Goal: Complete application form: Complete application form

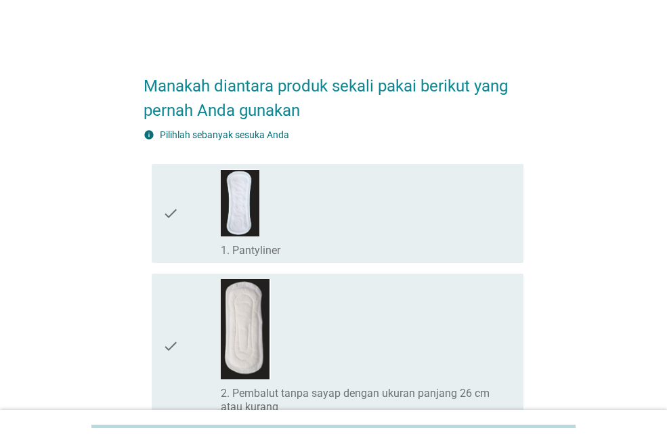
scroll to position [68, 0]
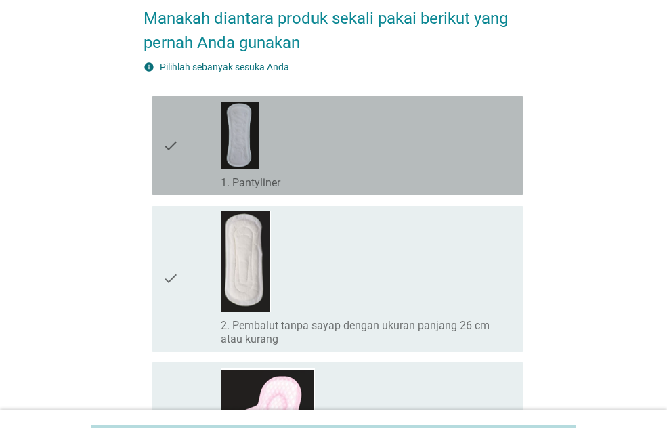
click at [297, 170] on div "check_box_outline_blank 1. Pantyliner" at bounding box center [367, 146] width 292 height 88
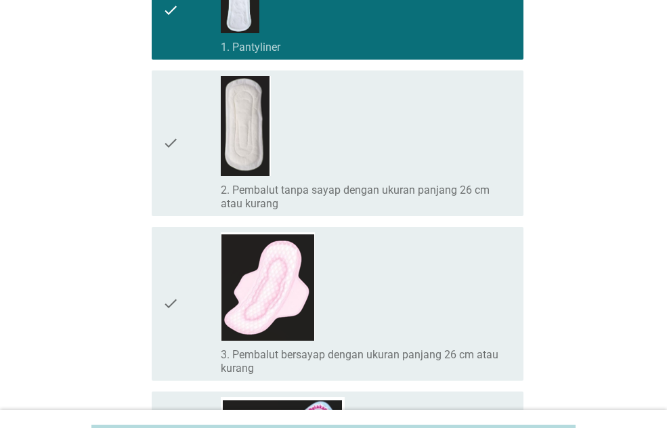
scroll to position [271, 0]
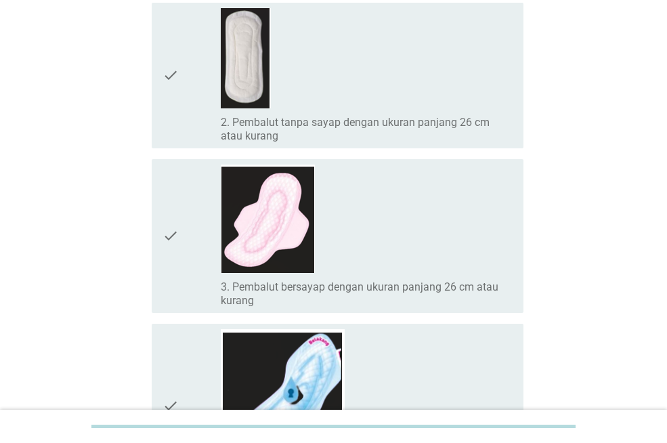
click at [347, 252] on div "check_box_outline_blank 3. Pembalut bersayap dengan ukuran panjang 26 cm atau k…" at bounding box center [367, 236] width 292 height 143
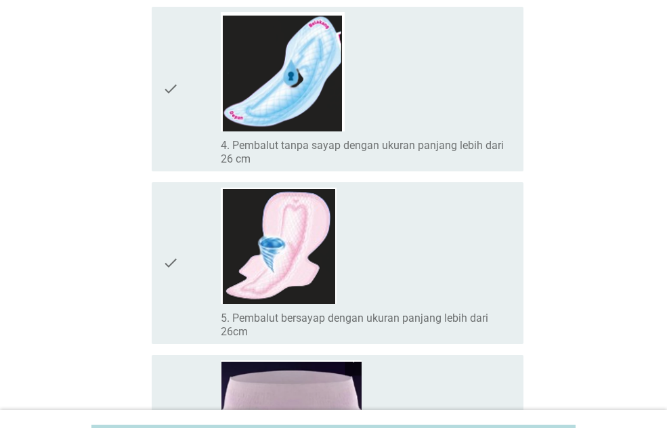
scroll to position [610, 0]
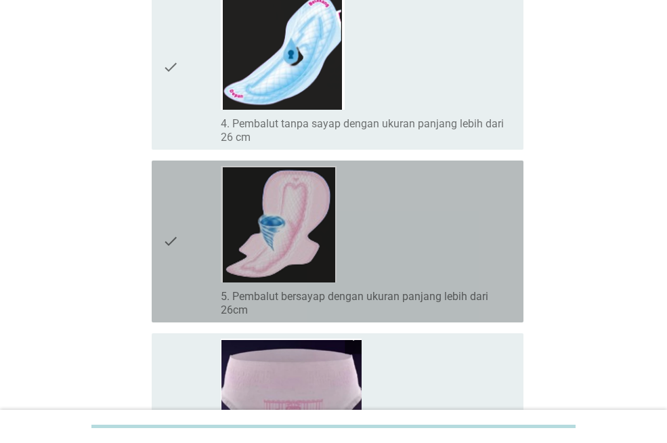
click at [364, 261] on div "check_box_outline_blank 5. Pembalut bersayap dengan ukuran panjang lebih dari 2…" at bounding box center [367, 241] width 292 height 151
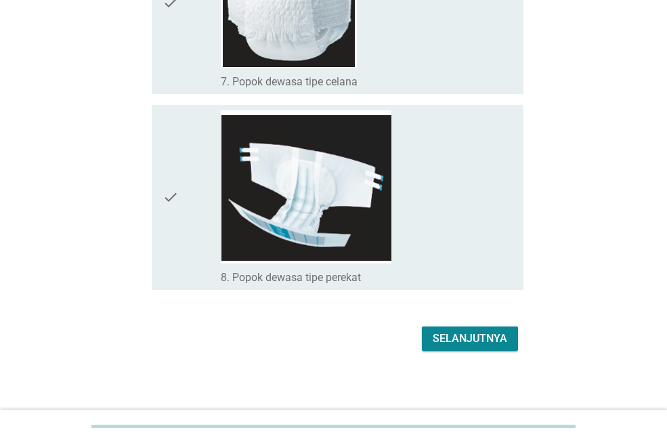
scroll to position [1220, 0]
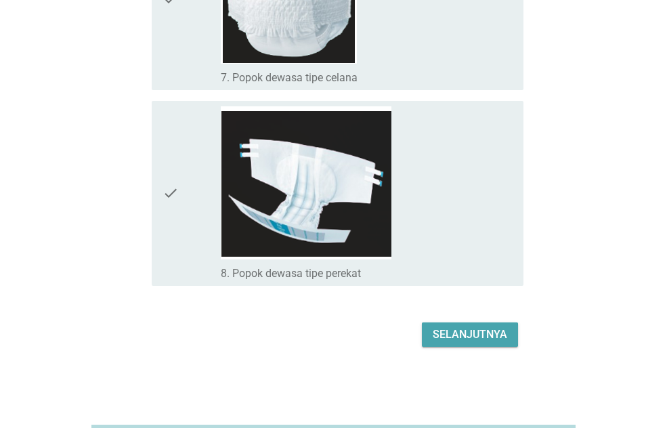
click at [480, 339] on div "Selanjutnya" at bounding box center [470, 335] width 75 height 16
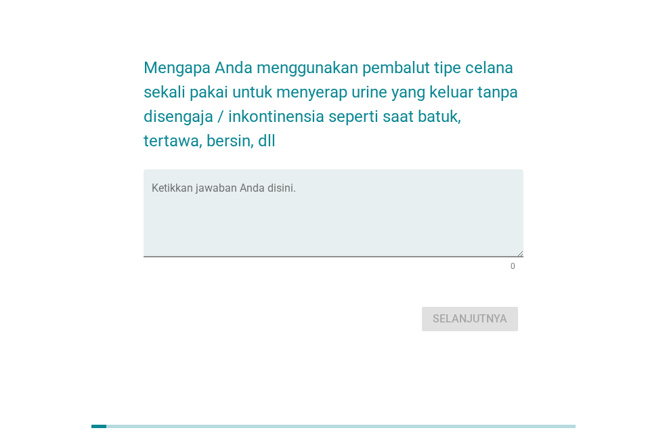
scroll to position [0, 0]
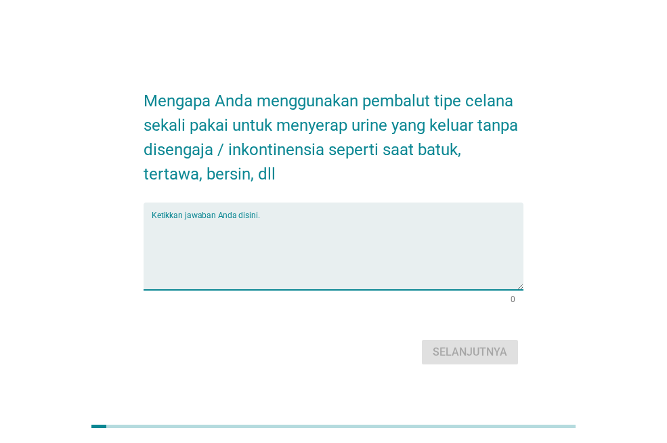
click at [219, 228] on textarea "Ketikkan jawaban Anda disini." at bounding box center [338, 254] width 372 height 71
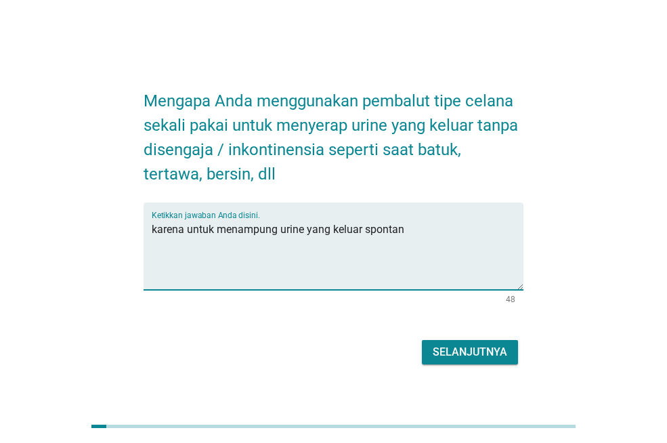
type textarea "karena untuk menampung urine yang keluar spontan"
click at [496, 354] on div "Selanjutnya" at bounding box center [470, 352] width 75 height 16
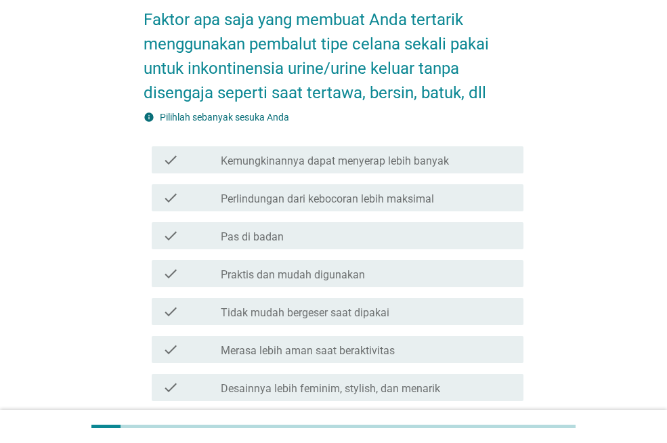
scroll to position [68, 0]
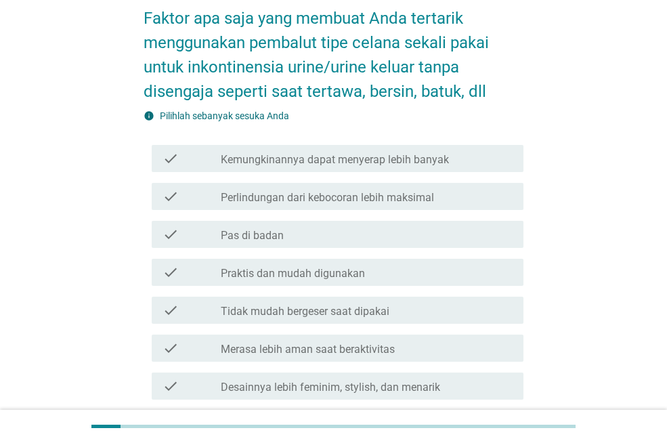
click at [339, 237] on div "check_box_outline_blank Pas di badan" at bounding box center [367, 234] width 292 height 16
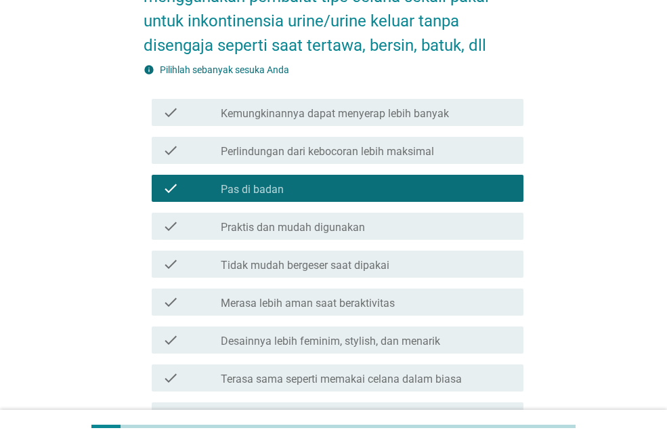
scroll to position [136, 0]
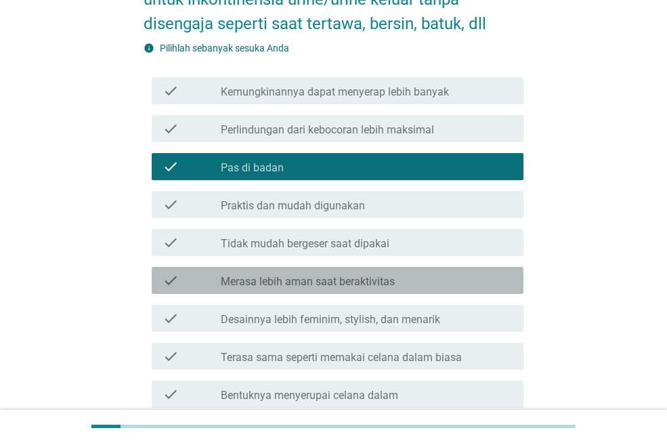
click at [327, 280] on label "Merasa lebih aman saat beraktivitas" at bounding box center [308, 282] width 174 height 14
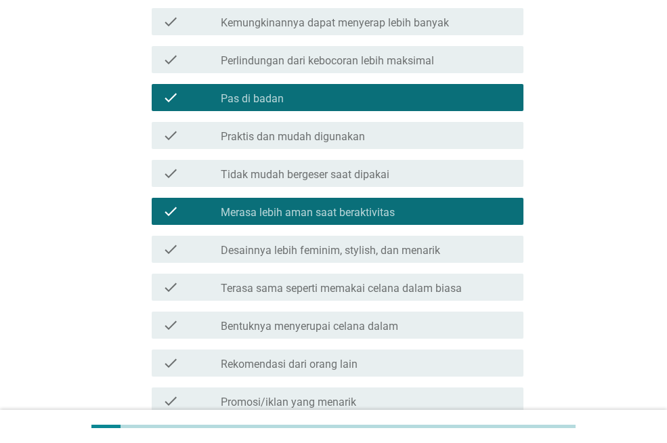
scroll to position [271, 0]
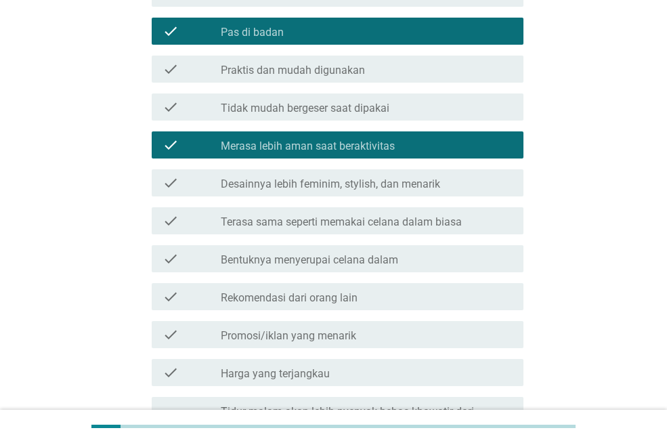
click at [327, 221] on label "Terasa sama seperti memakai celana dalam biasa" at bounding box center [341, 222] width 241 height 14
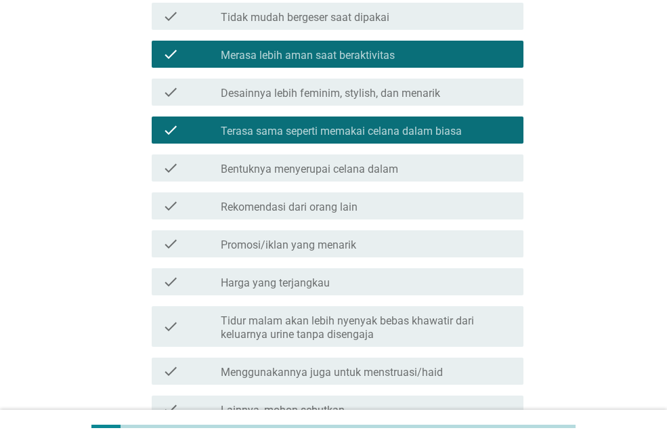
scroll to position [474, 0]
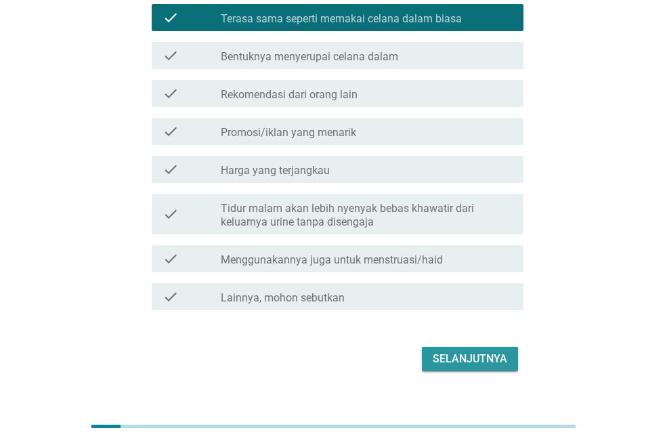
click at [456, 348] on button "Selanjutnya" at bounding box center [470, 359] width 96 height 24
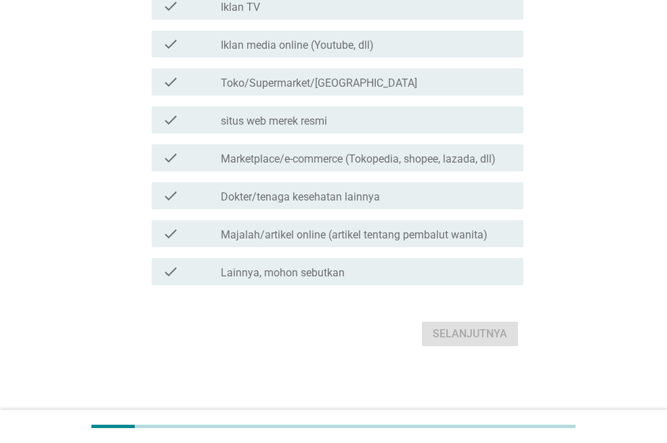
scroll to position [0, 0]
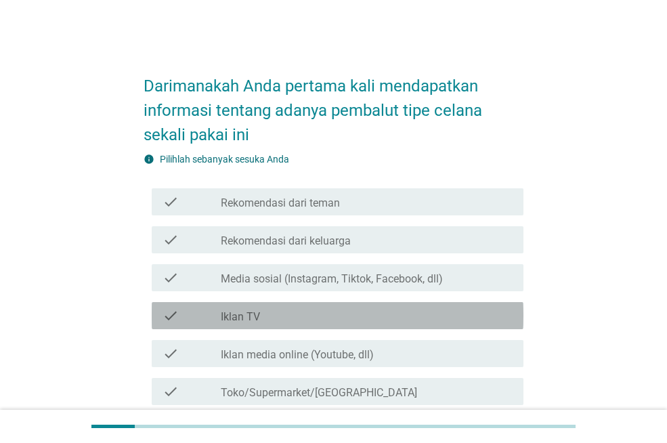
click at [283, 319] on div "check_box_outline_blank Iklan TV" at bounding box center [367, 316] width 292 height 16
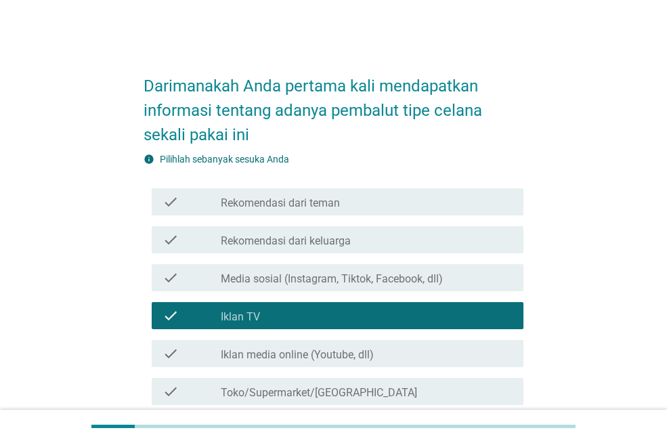
click at [277, 274] on label "Media sosial (Instagram, Tiktok, Facebook, dll)" at bounding box center [332, 279] width 222 height 14
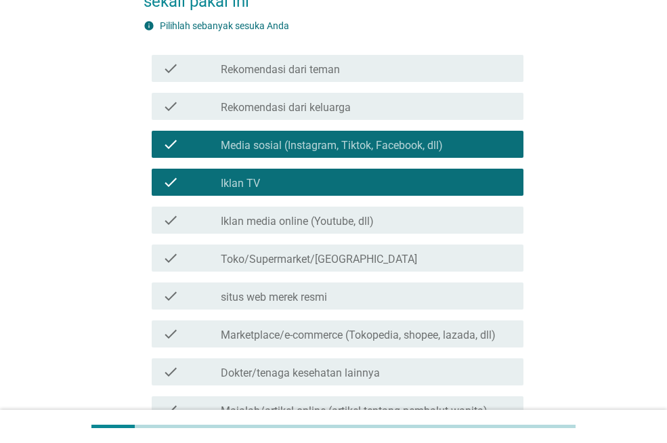
scroll to position [136, 0]
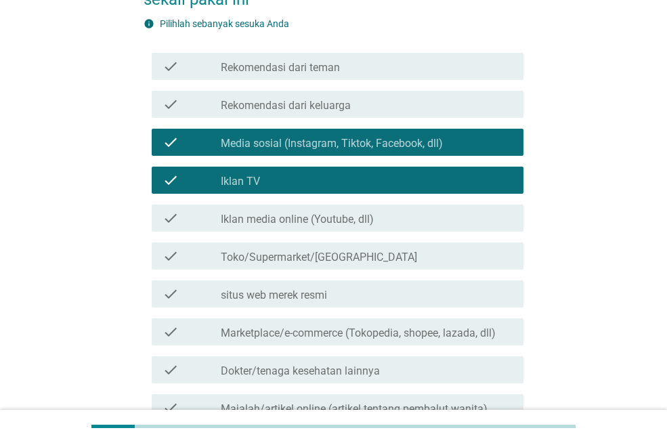
click at [295, 213] on label "Iklan media online (Youtube, dll)" at bounding box center [297, 220] width 153 height 14
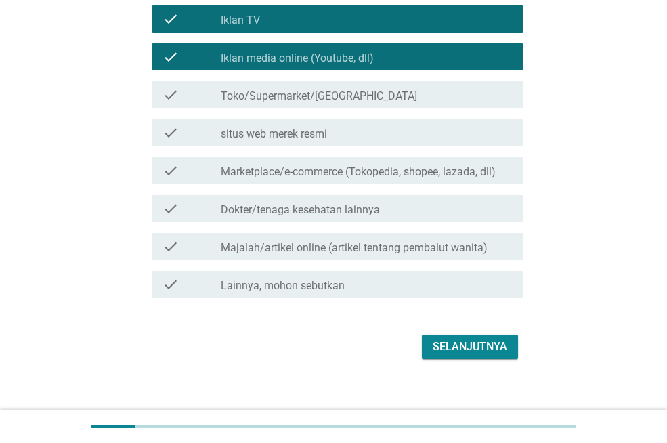
scroll to position [310, 0]
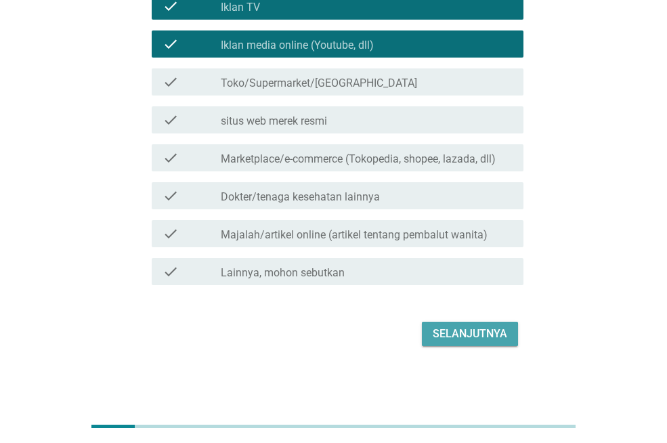
click at [451, 330] on div "Selanjutnya" at bounding box center [470, 334] width 75 height 16
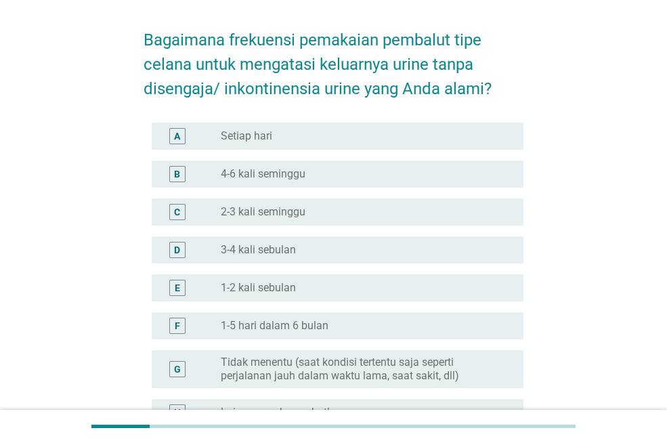
scroll to position [68, 0]
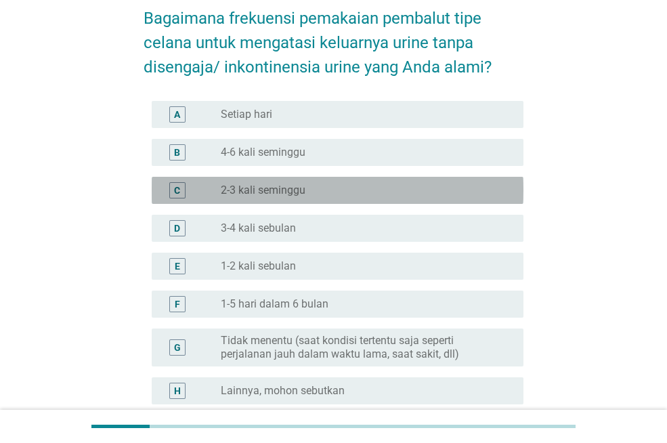
click at [278, 190] on label "2-3 kali seminggu" at bounding box center [263, 191] width 85 height 14
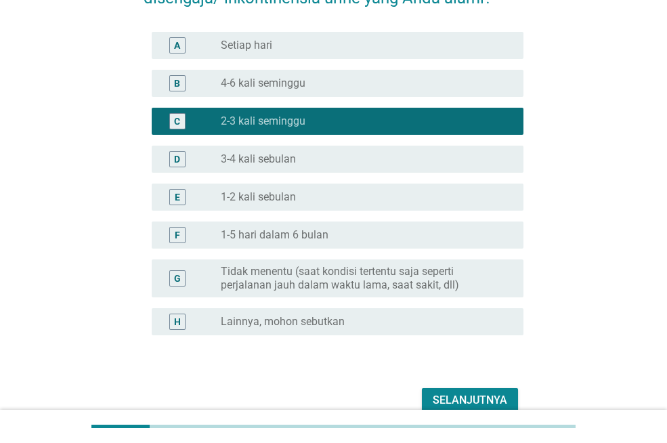
scroll to position [203, 0]
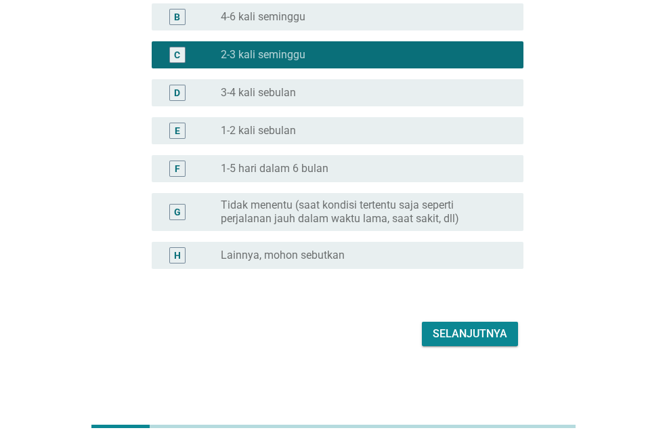
click at [458, 324] on button "Selanjutnya" at bounding box center [470, 334] width 96 height 24
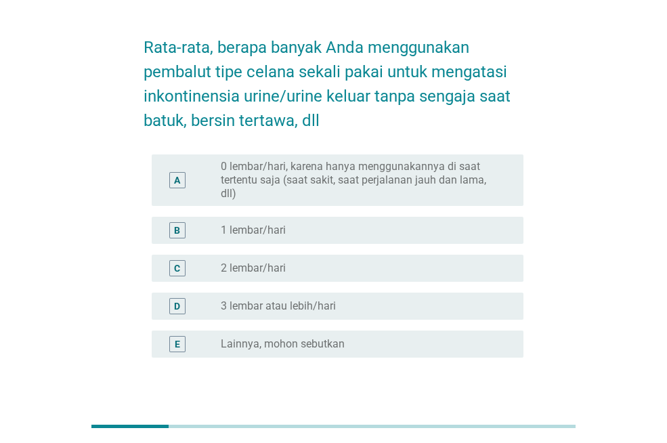
scroll to position [0, 0]
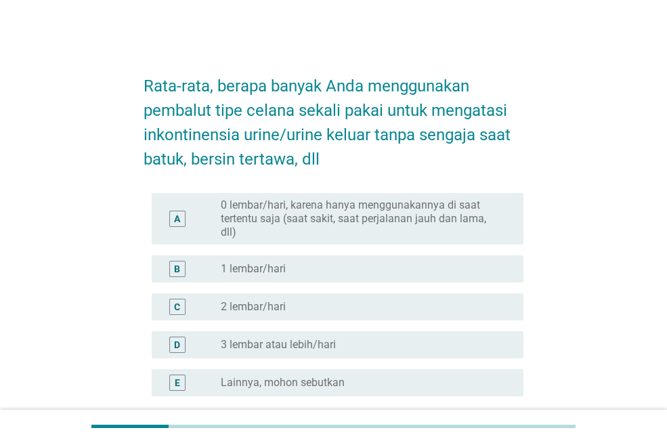
click at [308, 339] on label "3 lembar atau lebih/hari" at bounding box center [278, 345] width 115 height 14
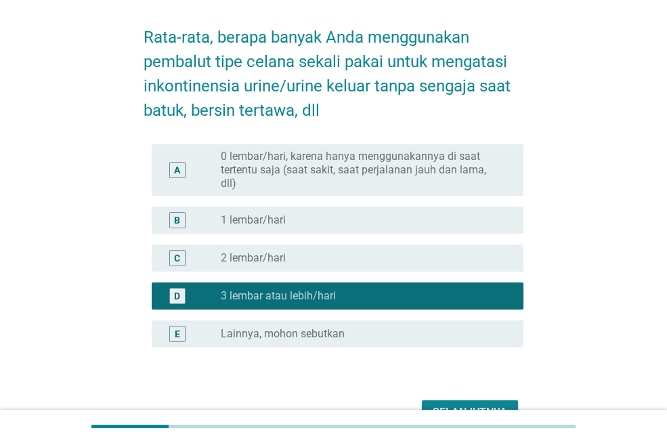
scroll to position [127, 0]
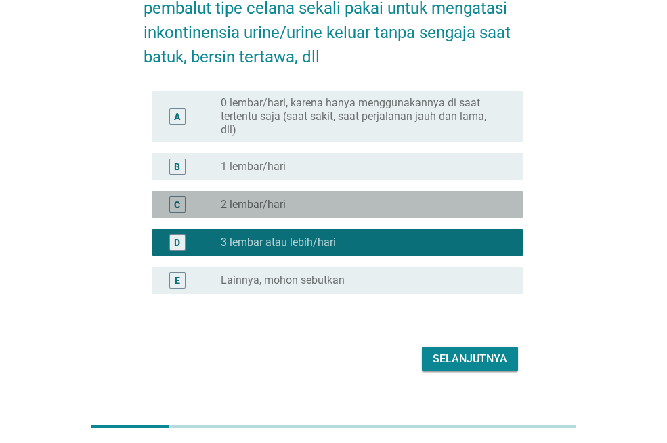
click at [325, 180] on div "A radio_button_unchecked 0 lembar/hari, karena hanya menggunakannya di saat ter…" at bounding box center [334, 192] width 380 height 214
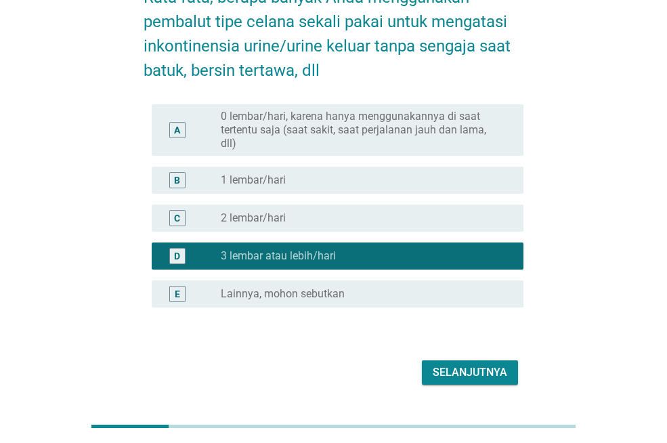
click at [356, 175] on div "A radio_button_unchecked 0 lembar/hari, karena hanya menggunakannya di saat ter…" at bounding box center [334, 206] width 380 height 214
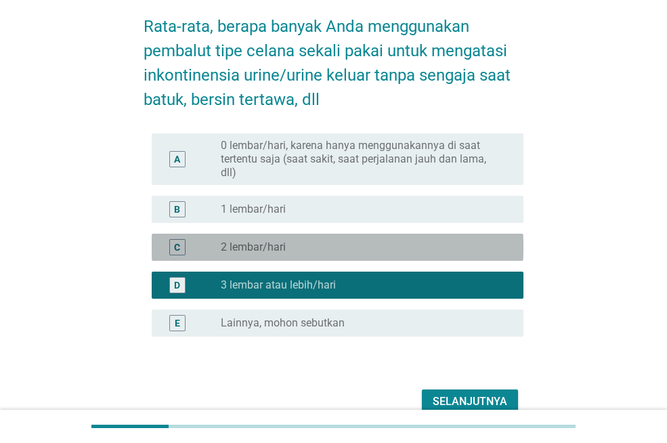
click at [347, 247] on div "radio_button_unchecked 2 lembar/hari" at bounding box center [361, 248] width 281 height 14
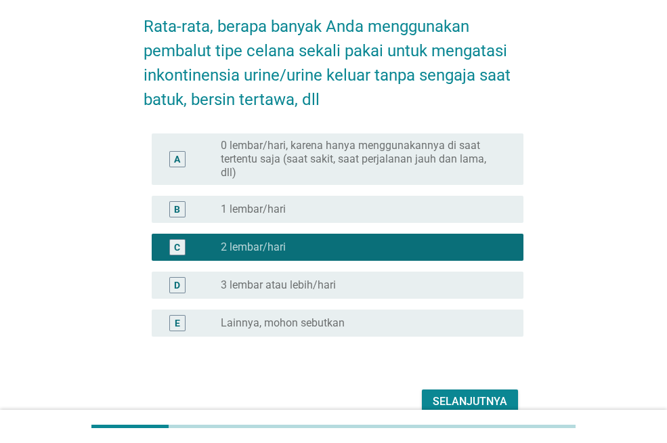
click at [487, 400] on div "Selanjutnya" at bounding box center [470, 402] width 75 height 16
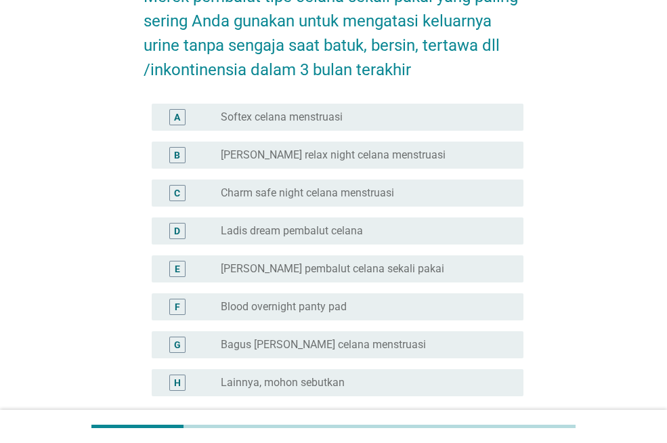
scroll to position [68, 0]
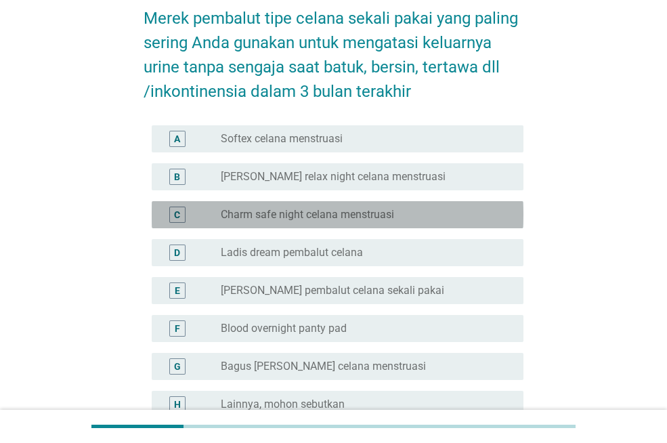
click at [291, 215] on label "Charm safe night celana menstruasi" at bounding box center [307, 215] width 173 height 14
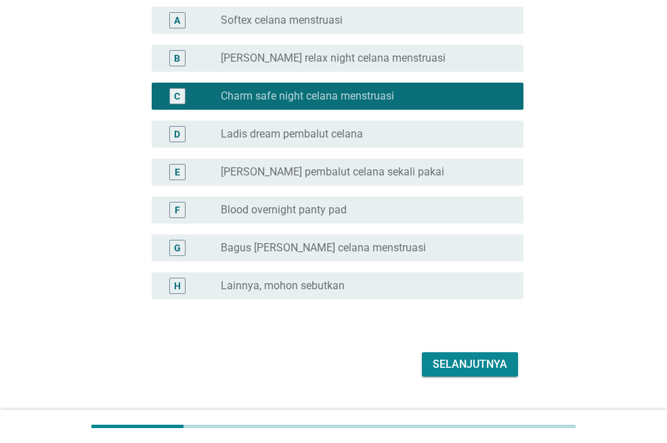
scroll to position [203, 0]
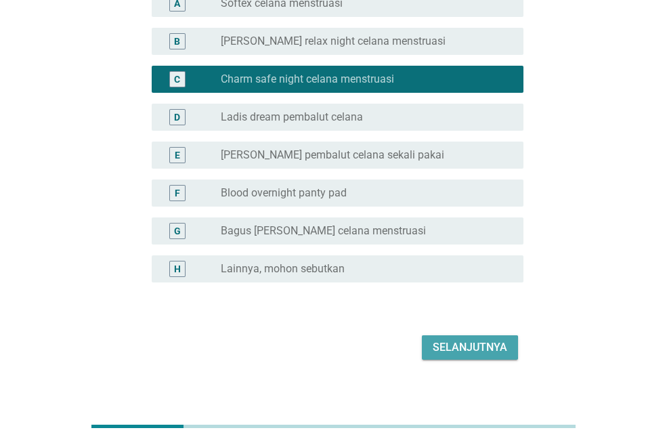
click at [465, 354] on div "Selanjutnya" at bounding box center [470, 347] width 75 height 16
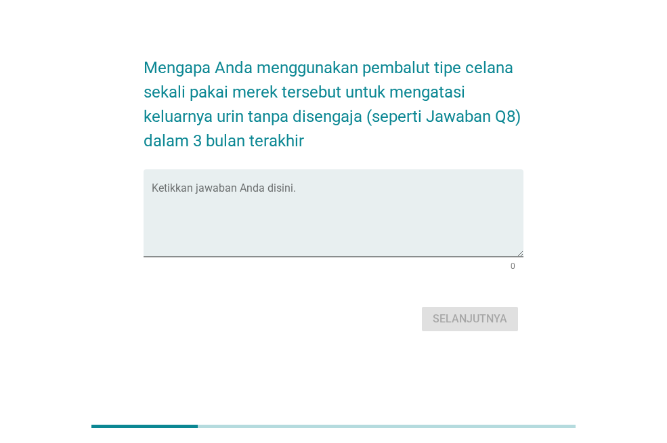
scroll to position [0, 0]
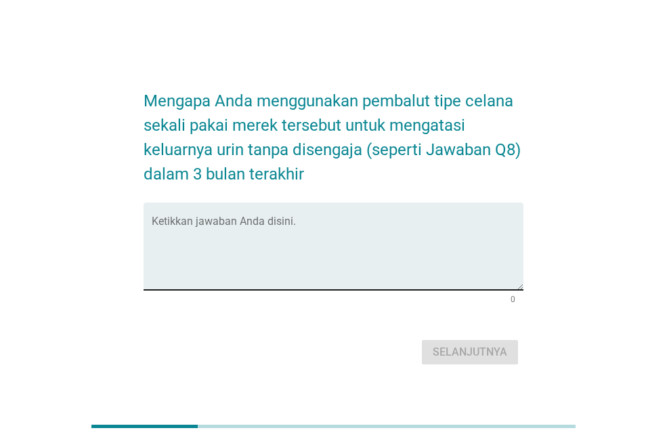
click at [234, 232] on textarea "Ketikkan jawaban Anda disini." at bounding box center [338, 254] width 372 height 71
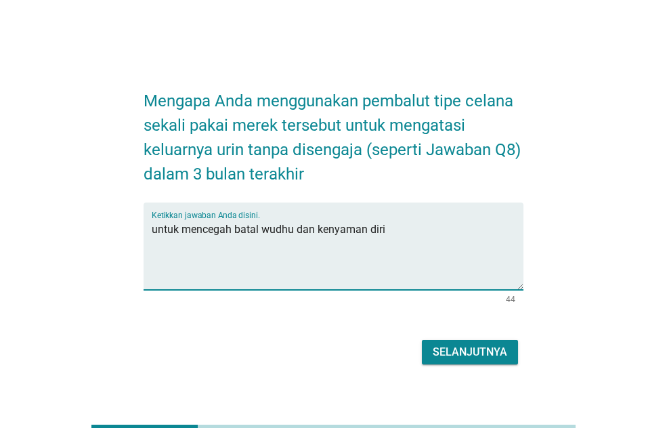
type textarea "untuk mencegah batal wudhu dan kenyaman diri"
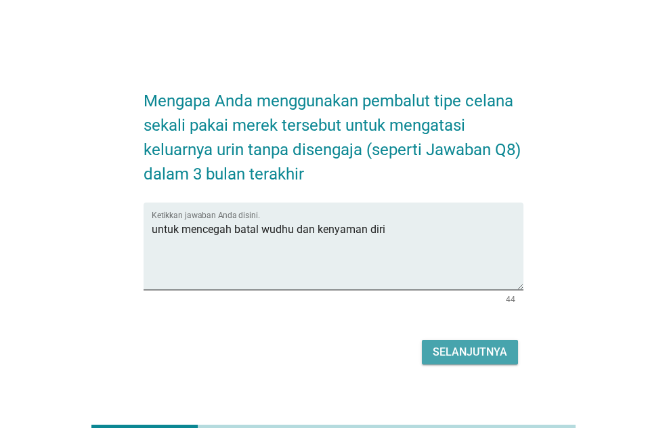
click at [476, 348] on div "Selanjutnya" at bounding box center [470, 352] width 75 height 16
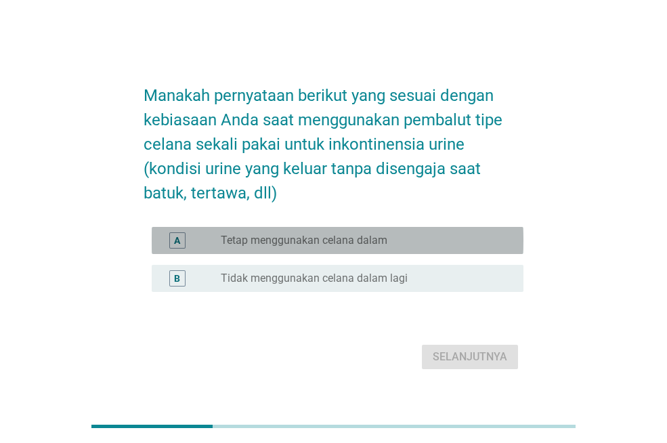
click at [297, 234] on label "Tetap menggunakan celana dalam" at bounding box center [304, 241] width 167 height 14
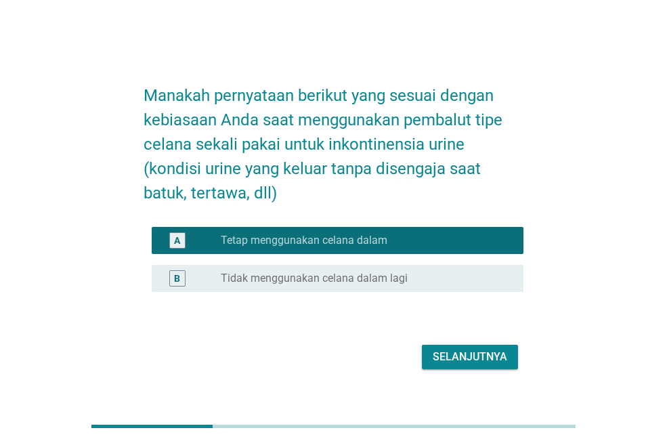
click at [459, 350] on div "Selanjutnya" at bounding box center [470, 357] width 75 height 16
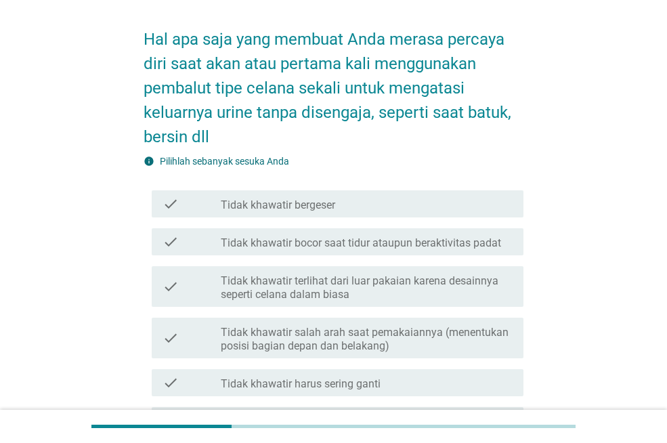
scroll to position [68, 0]
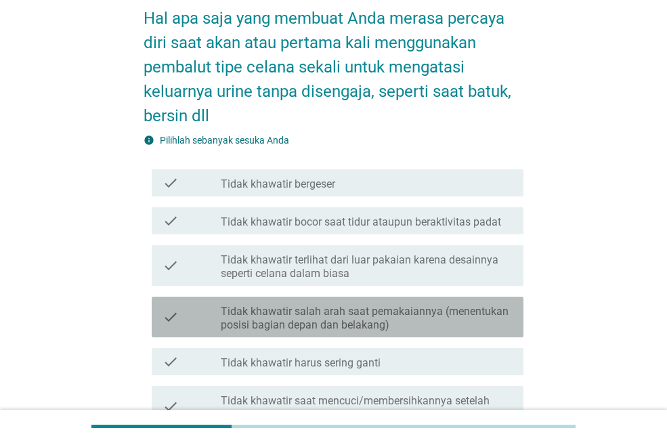
click at [293, 305] on label "Tidak khawatir salah arah saat pemakaiannya (menentukan posisi bagian depan dan…" at bounding box center [367, 318] width 292 height 27
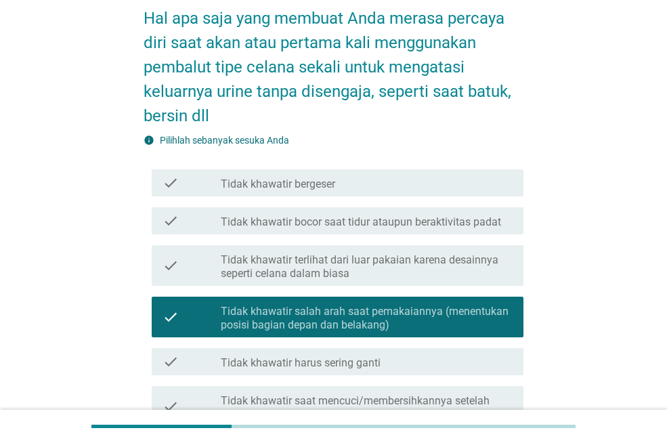
click at [290, 219] on label "Tidak khawatir bocor saat tidur ataupun beraktivitas padat" at bounding box center [361, 222] width 280 height 14
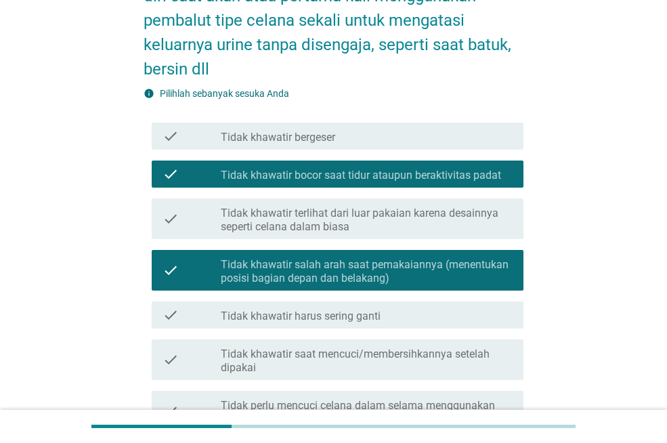
scroll to position [136, 0]
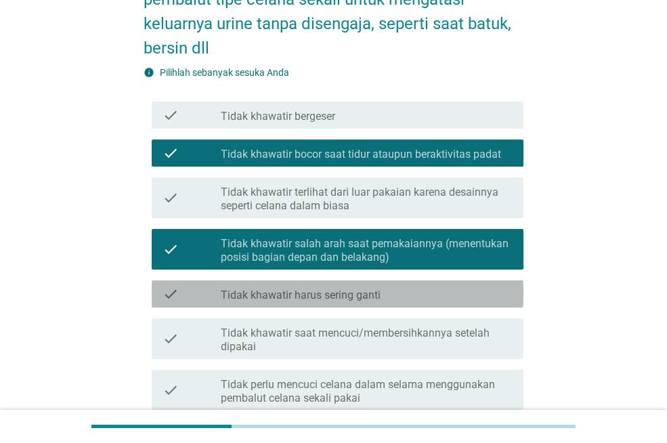
click at [305, 291] on label "Tidak khawatir harus sering ganti" at bounding box center [301, 296] width 160 height 14
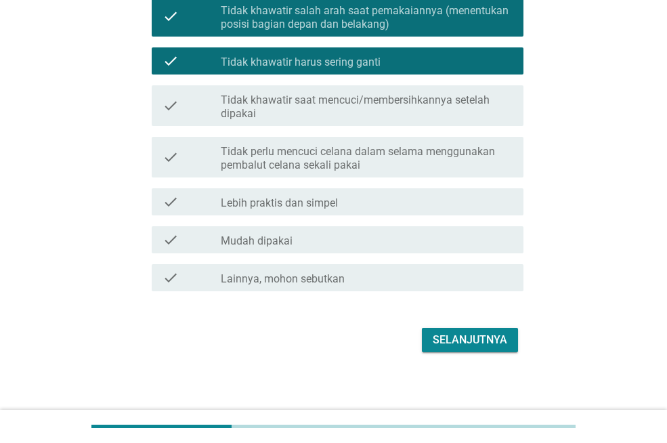
scroll to position [375, 0]
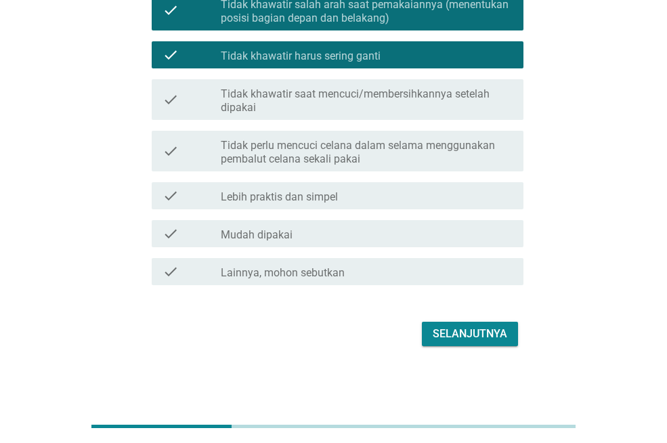
click at [462, 320] on div "Selanjutnya" at bounding box center [334, 334] width 380 height 33
click at [466, 331] on div "Selanjutnya" at bounding box center [470, 334] width 75 height 16
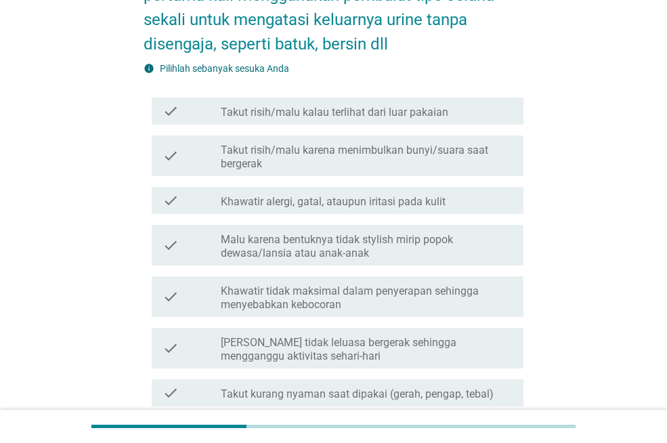
scroll to position [68, 0]
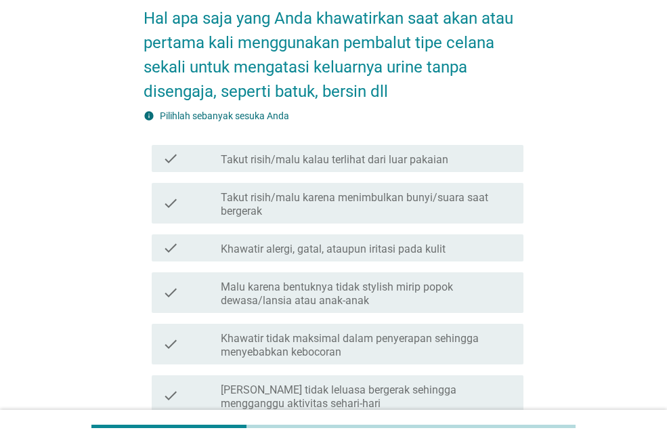
click at [341, 335] on label "Khawatir tidak maksimal dalam penyerapan sehingga menyebabkan kebocoran" at bounding box center [367, 345] width 292 height 27
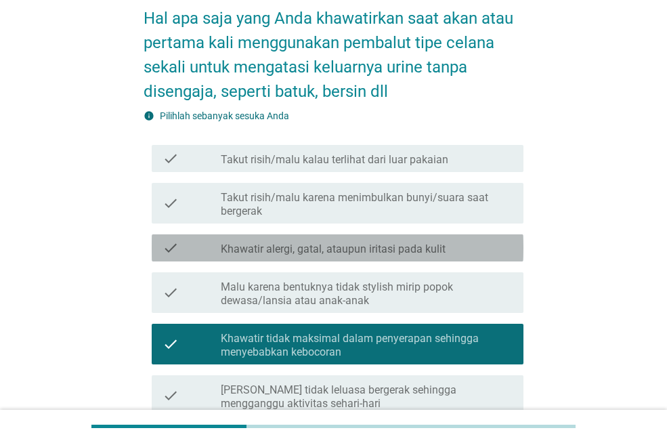
click at [323, 256] on div "check check_box_outline_blank Khawatir alergi, gatal, ataupun iritasi pada kulit" at bounding box center [338, 247] width 372 height 27
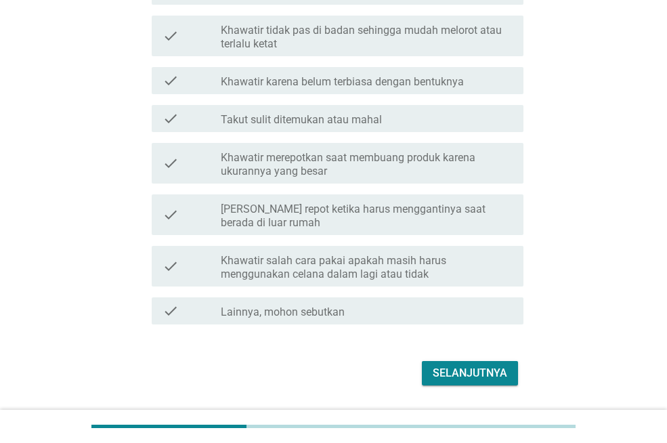
scroll to position [542, 0]
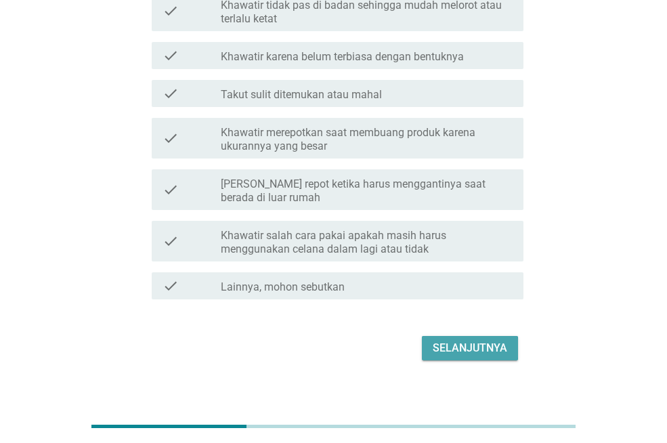
click at [464, 352] on div "Selanjutnya" at bounding box center [470, 348] width 75 height 16
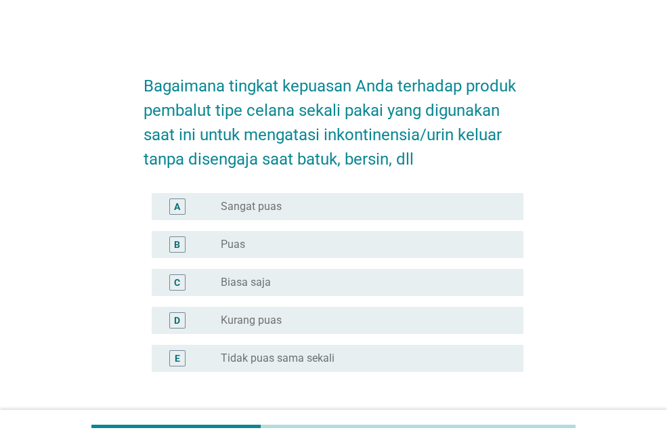
click at [245, 246] on label "Puas" at bounding box center [233, 245] width 24 height 14
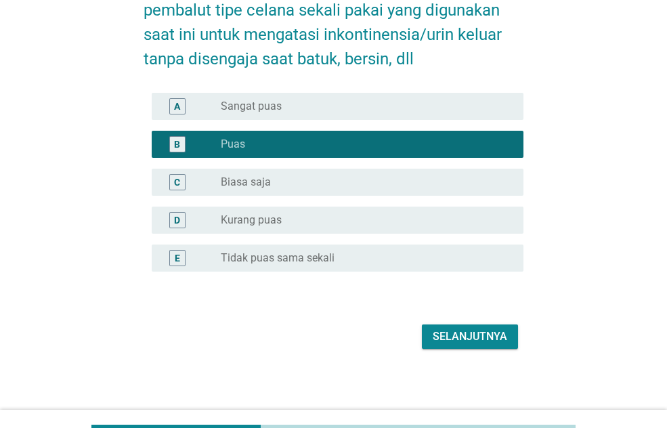
scroll to position [103, 0]
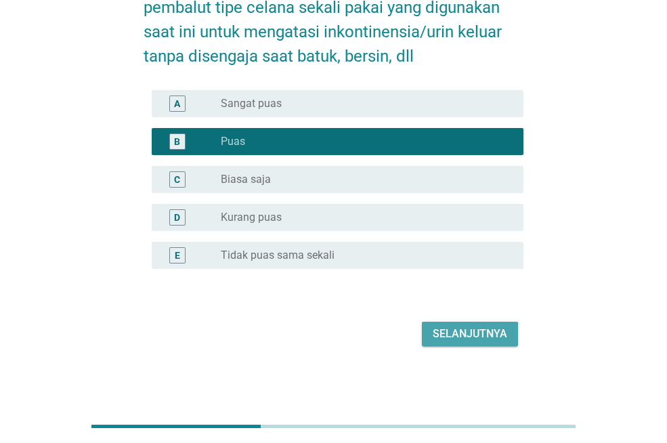
click at [453, 332] on div "Selanjutnya" at bounding box center [470, 334] width 75 height 16
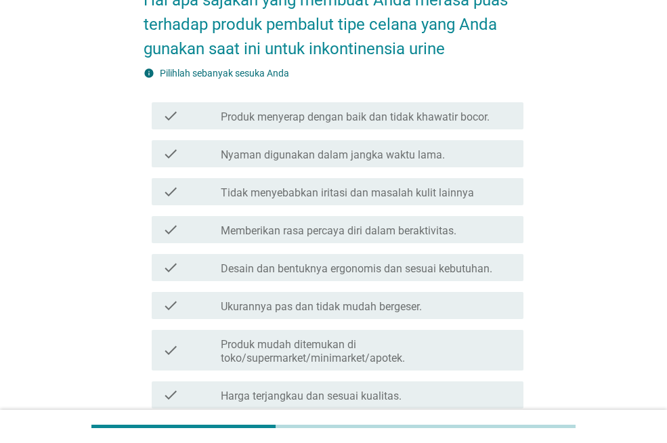
scroll to position [136, 0]
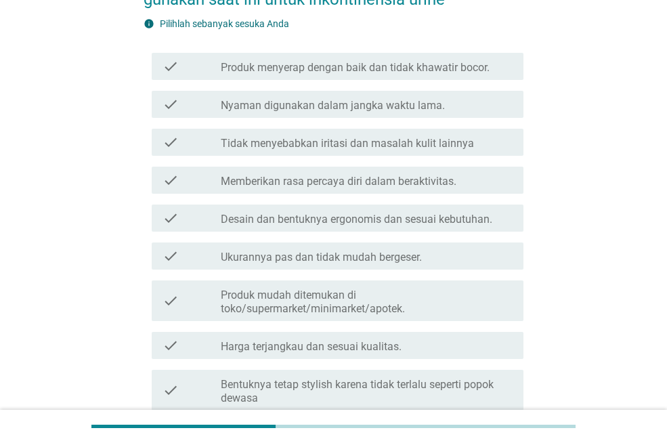
click at [314, 330] on div "check check_box_outline_blank Harga terjangkau dan sesuai kualitas." at bounding box center [334, 346] width 380 height 38
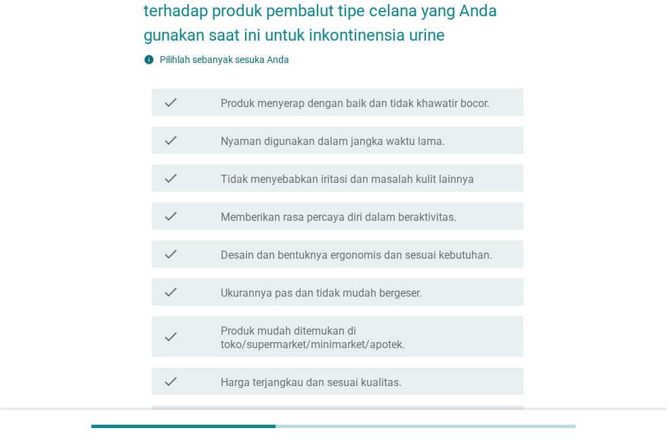
scroll to position [68, 0]
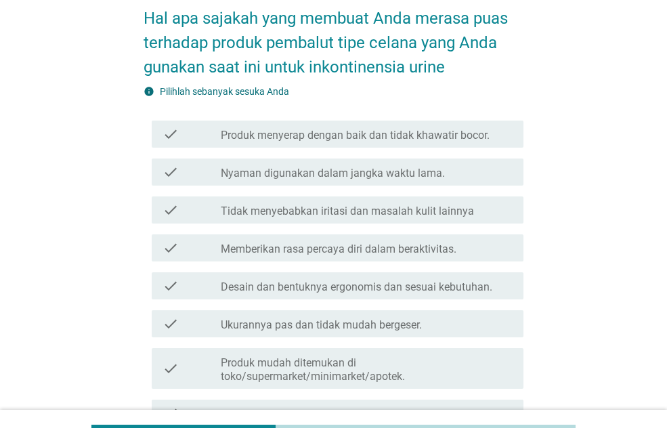
click at [299, 239] on div "check check_box_outline_blank Produk menyerap dengan baik dan tidak khawatir bo…" at bounding box center [334, 356] width 380 height 482
click at [299, 215] on label "Tidak menyebabkan iritasi dan masalah kulit lainnya" at bounding box center [347, 212] width 253 height 14
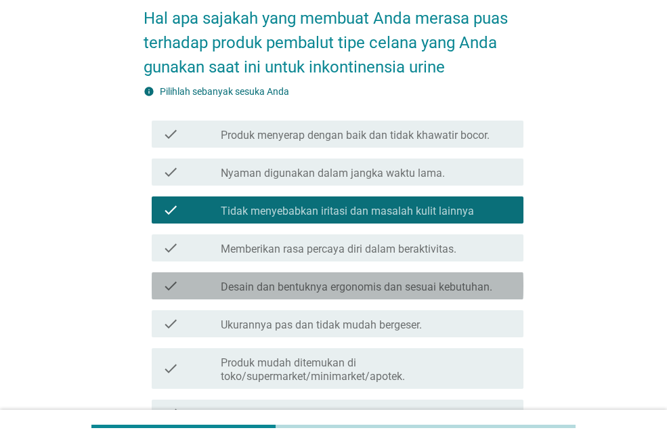
click at [305, 273] on div "check check_box_outline_blank Desain dan bentuknya ergonomis dan sesuai kebutuh…" at bounding box center [338, 285] width 372 height 27
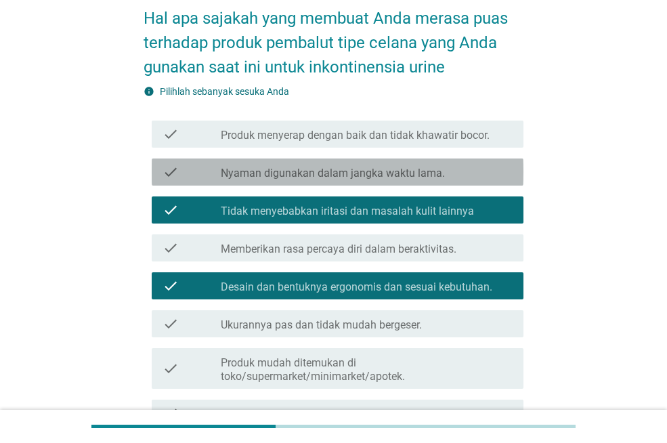
click at [306, 169] on label "Nyaman digunakan dalam jangka waktu lama." at bounding box center [333, 174] width 224 height 14
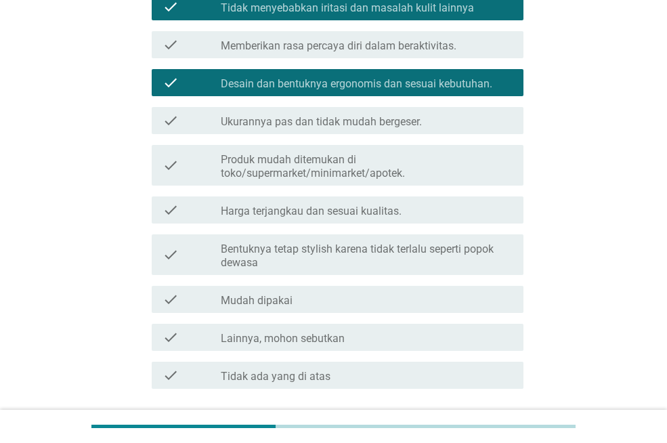
scroll to position [375, 0]
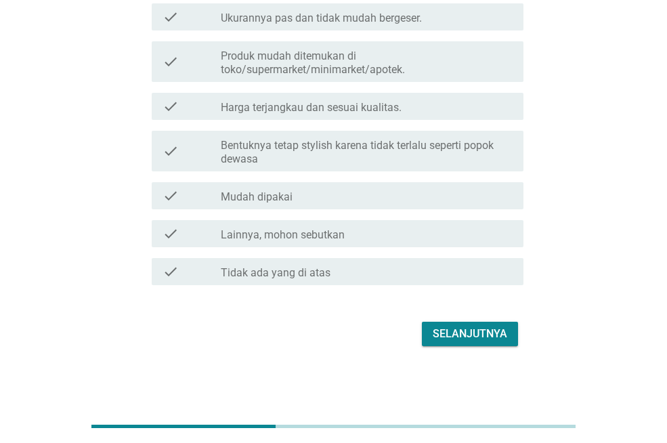
click at [434, 335] on div "Selanjutnya" at bounding box center [470, 334] width 75 height 16
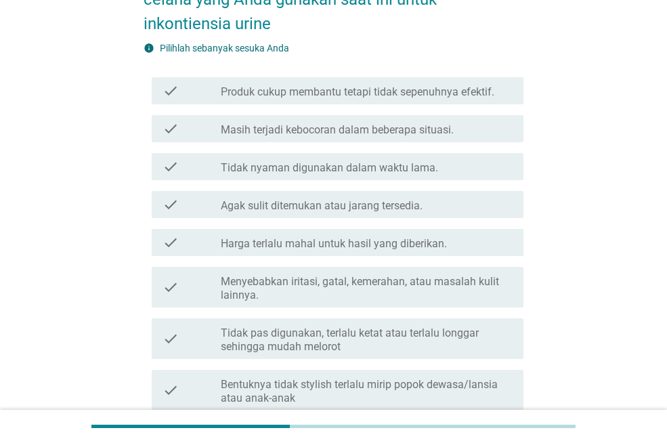
scroll to position [68, 0]
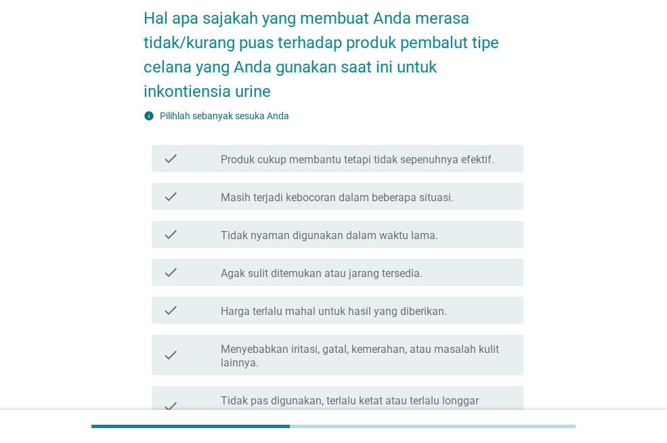
click at [339, 346] on label "Menyebabkan iritasi, gatal, kemerahan, atau masalah kulit lainnya." at bounding box center [367, 356] width 292 height 27
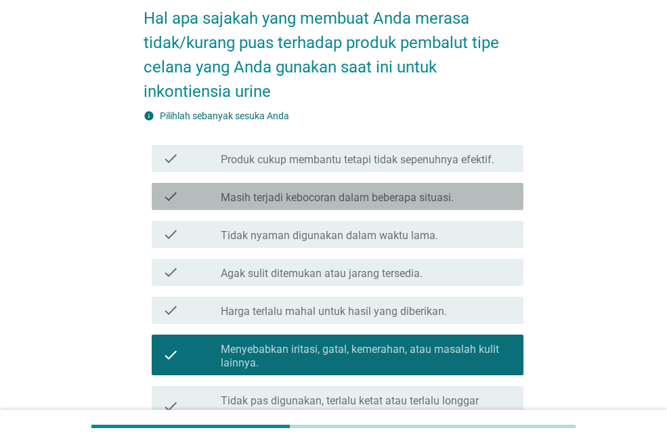
click at [319, 198] on label "Masih terjadi kebocoran dalam beberapa situasi." at bounding box center [337, 198] width 233 height 14
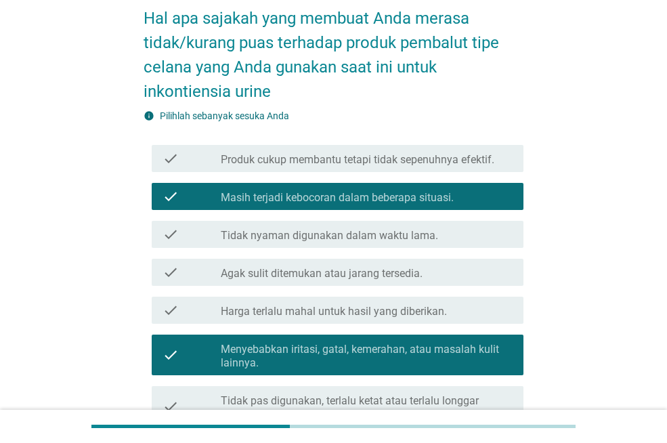
click at [320, 224] on div "check check_box_outline_blank Tidak nyaman digunakan dalam waktu lama." at bounding box center [338, 234] width 372 height 27
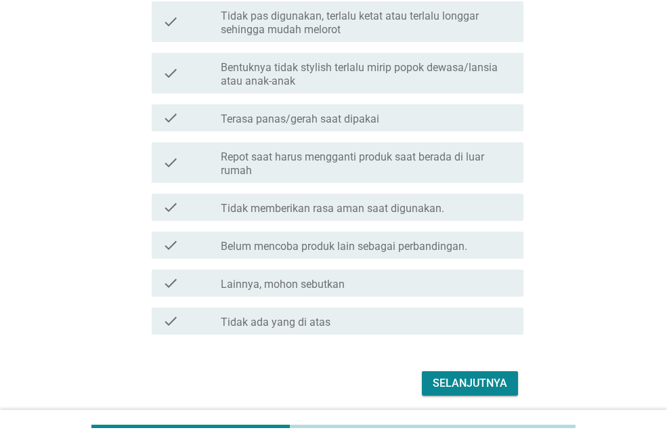
scroll to position [474, 0]
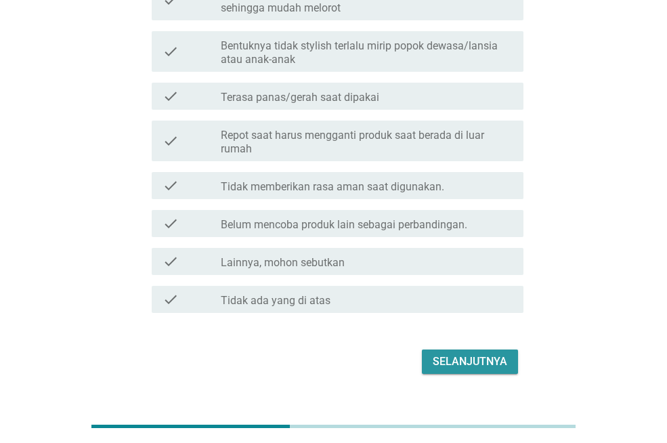
click at [465, 367] on div "Selanjutnya" at bounding box center [470, 362] width 75 height 16
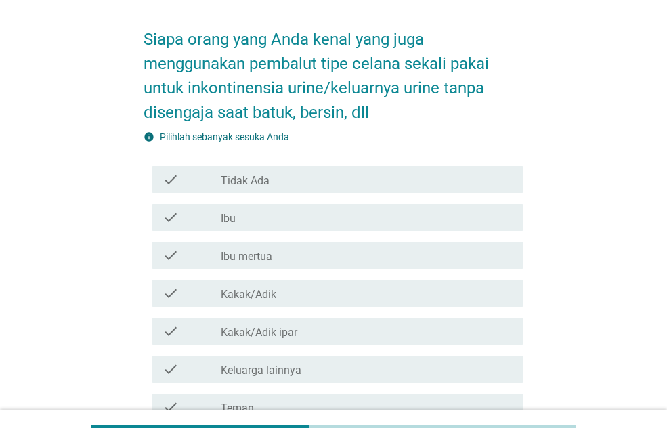
scroll to position [68, 0]
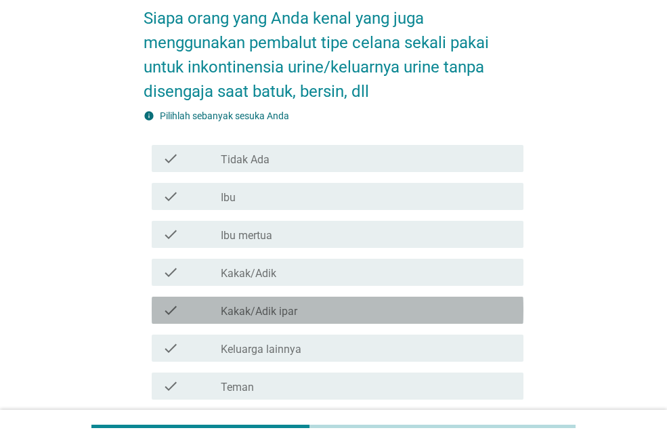
click at [318, 314] on div "check_box_outline_blank Kakak/Adik ipar" at bounding box center [367, 310] width 292 height 16
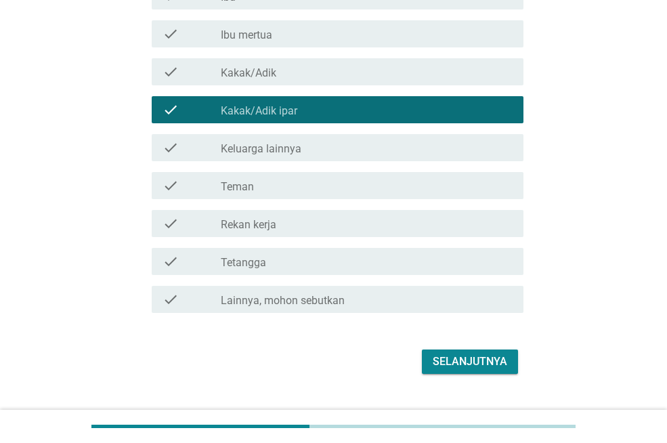
scroll to position [271, 0]
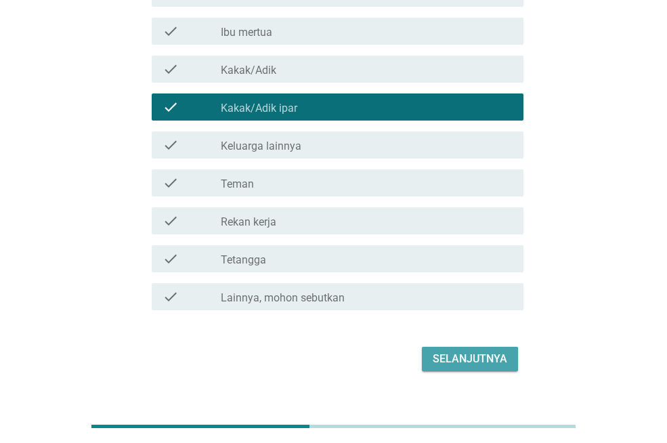
click at [488, 371] on button "Selanjutnya" at bounding box center [470, 359] width 96 height 24
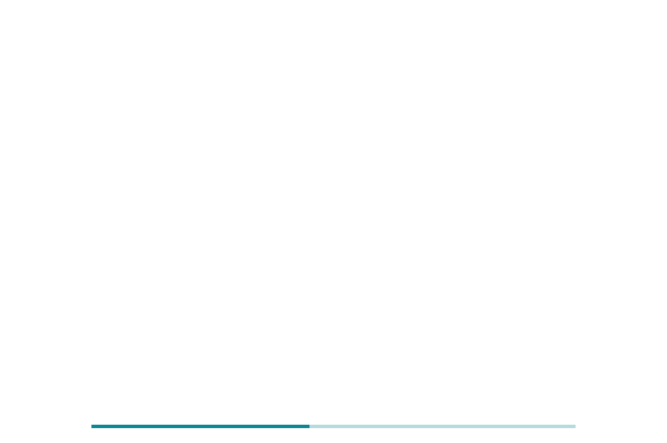
scroll to position [0, 0]
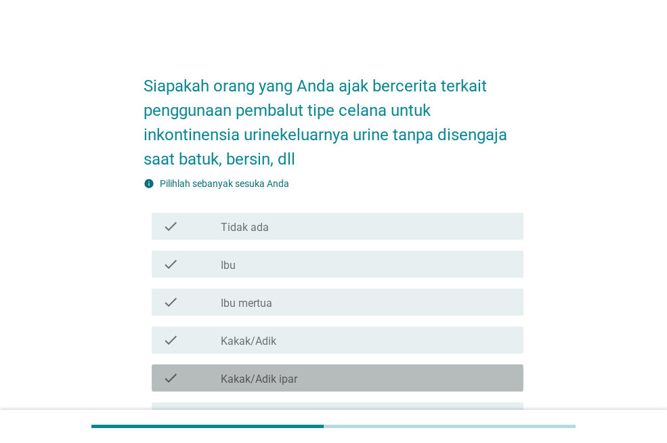
click at [328, 373] on div "check_box_outline_blank Kakak/Adik ipar" at bounding box center [367, 378] width 292 height 16
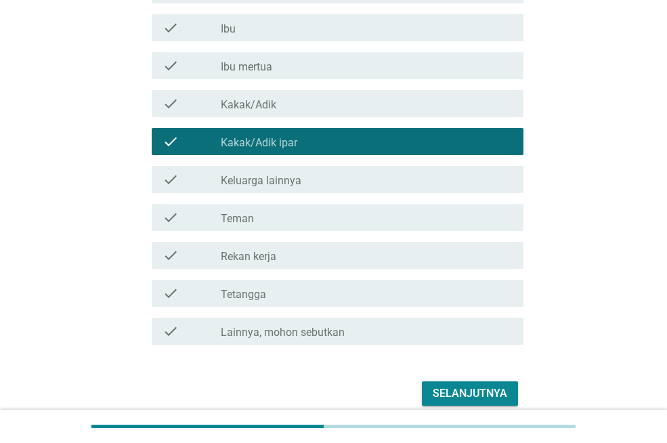
scroll to position [271, 0]
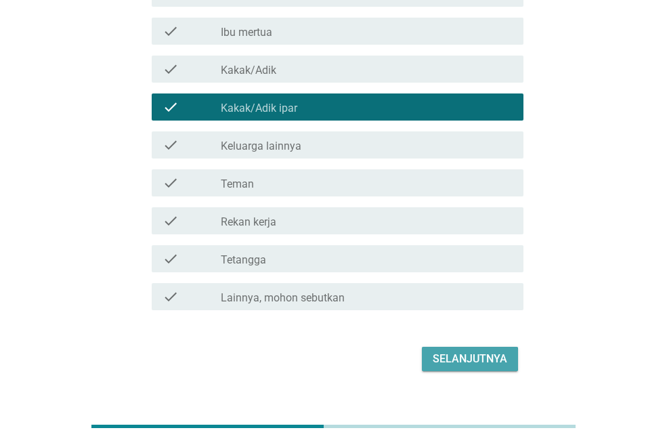
click at [450, 362] on div "Selanjutnya" at bounding box center [470, 359] width 75 height 16
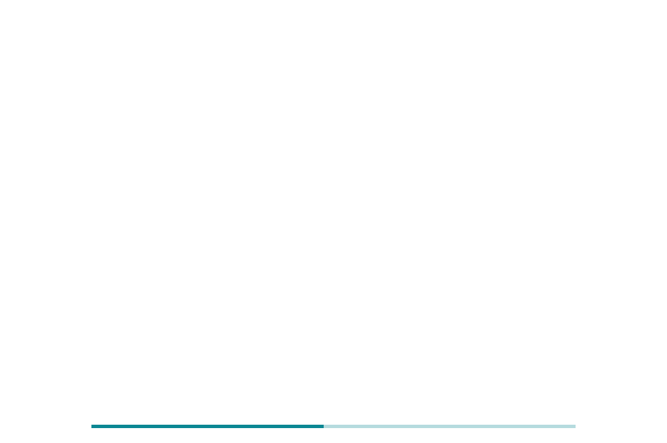
scroll to position [0, 0]
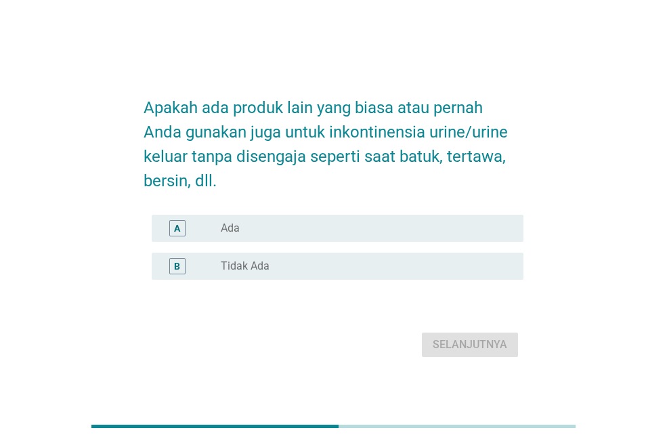
click at [287, 228] on div "radio_button_unchecked Ada" at bounding box center [361, 229] width 281 height 14
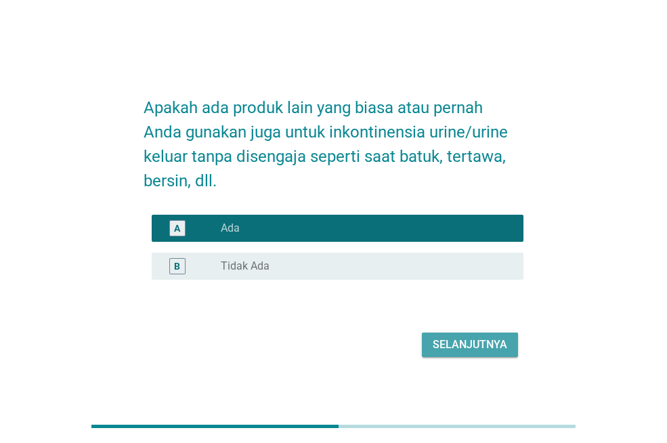
click at [474, 340] on div "Selanjutnya" at bounding box center [470, 345] width 75 height 16
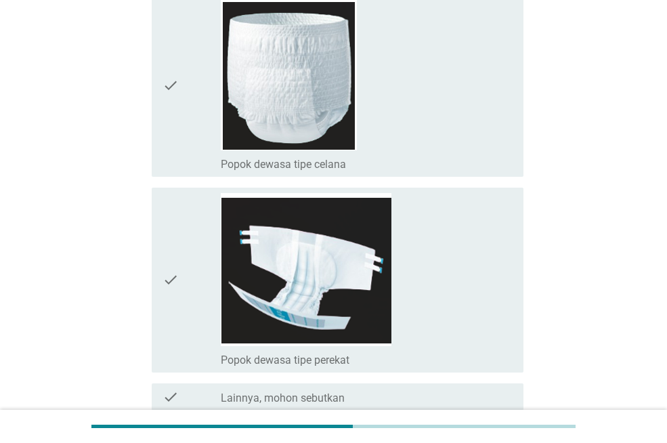
scroll to position [1084, 0]
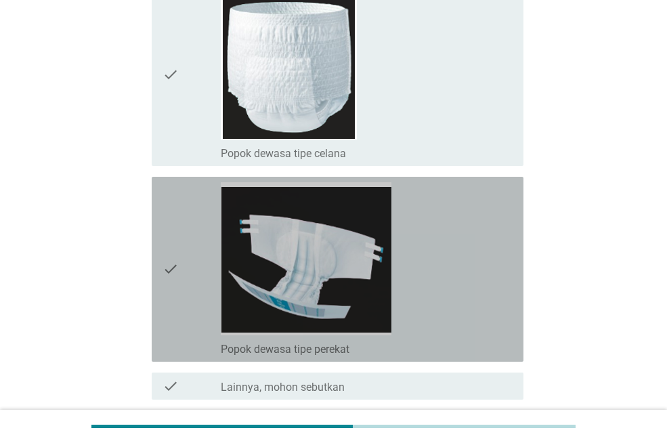
click at [426, 252] on div "check_box_outline_blank Popok dewasa tipe perekat" at bounding box center [367, 269] width 292 height 174
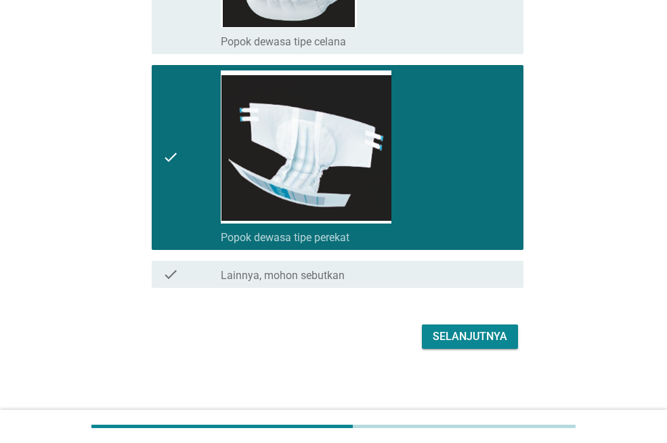
scroll to position [1131, 0]
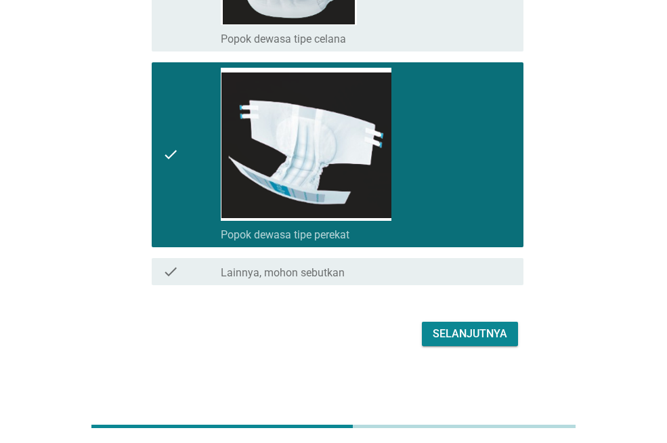
click at [455, 335] on div "Selanjutnya" at bounding box center [470, 334] width 75 height 16
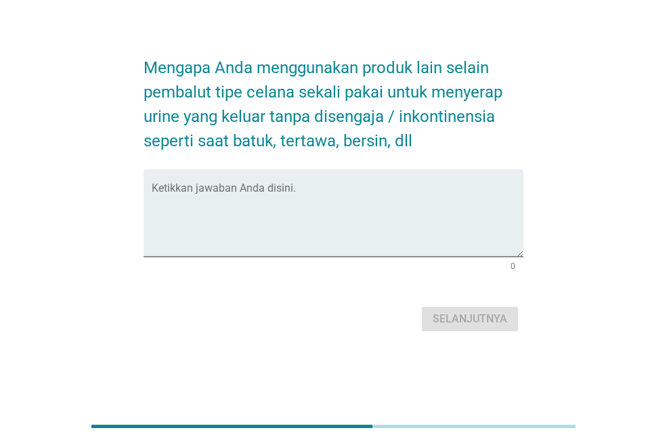
scroll to position [0, 0]
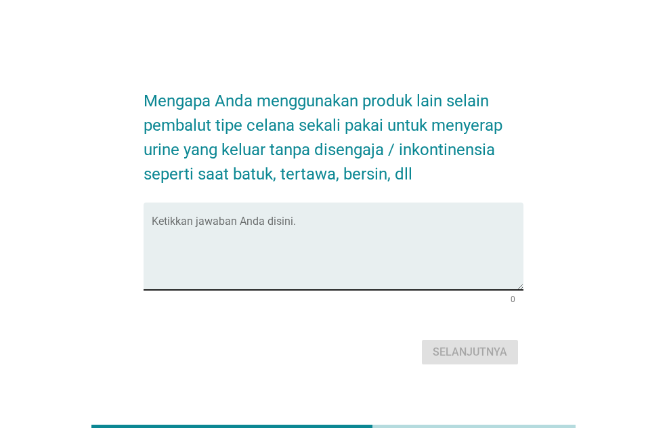
click at [248, 232] on textarea "Ketikkan jawaban Anda disini." at bounding box center [338, 254] width 372 height 71
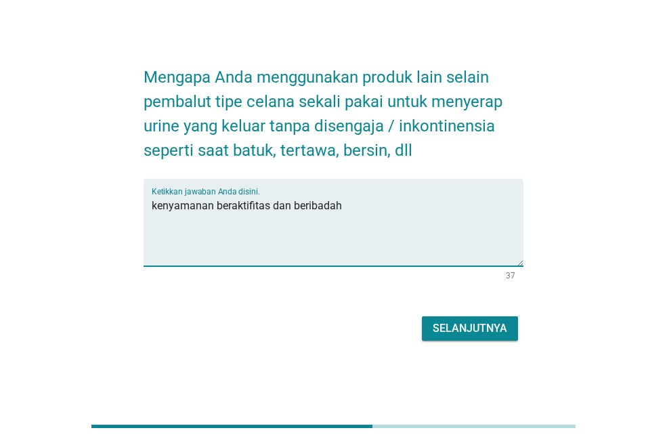
scroll to position [33, 0]
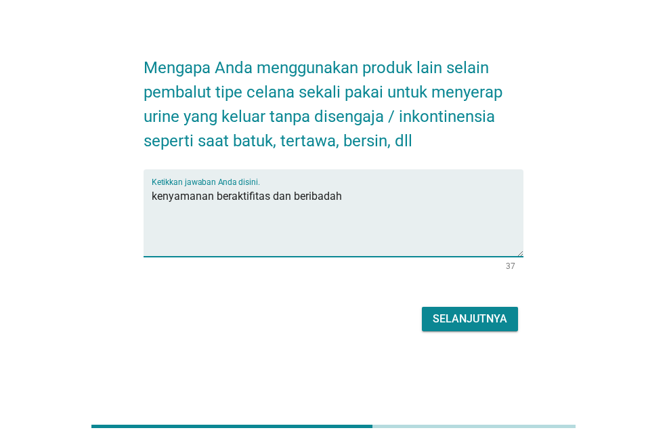
type textarea "kenyamanan beraktifitas dan beribadah"
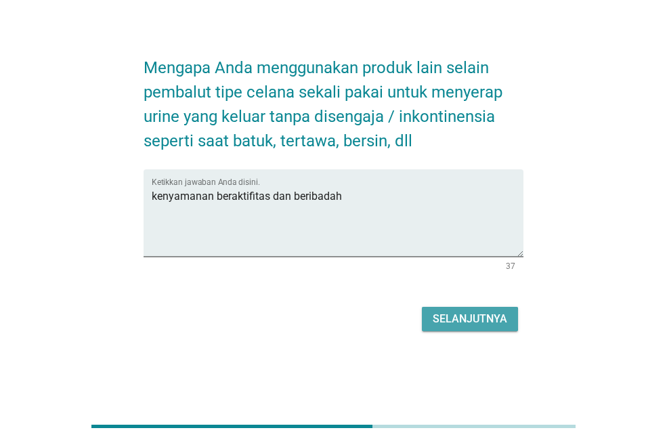
click at [465, 313] on div "Selanjutnya" at bounding box center [470, 319] width 75 height 16
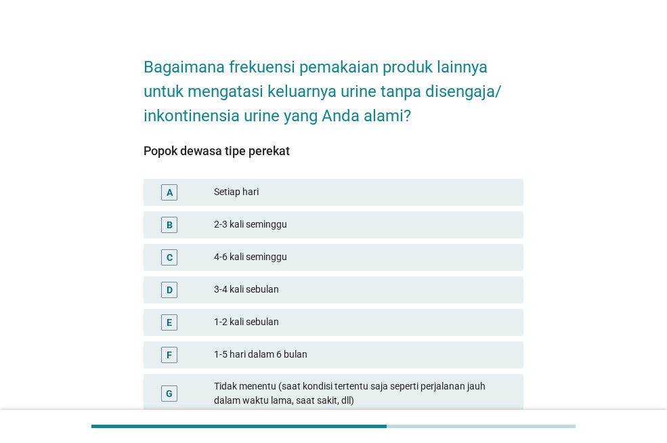
scroll to position [0, 0]
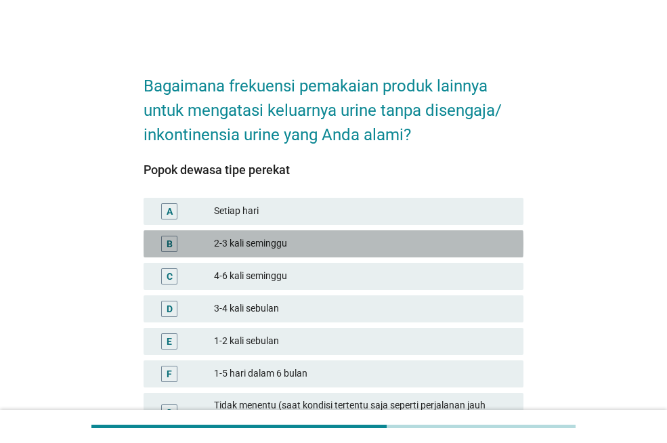
click at [263, 243] on div "2-3 kali seminggu" at bounding box center [363, 244] width 299 height 16
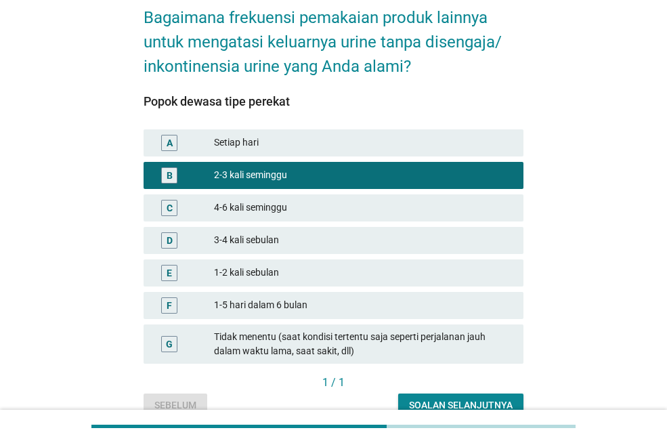
scroll to position [136, 0]
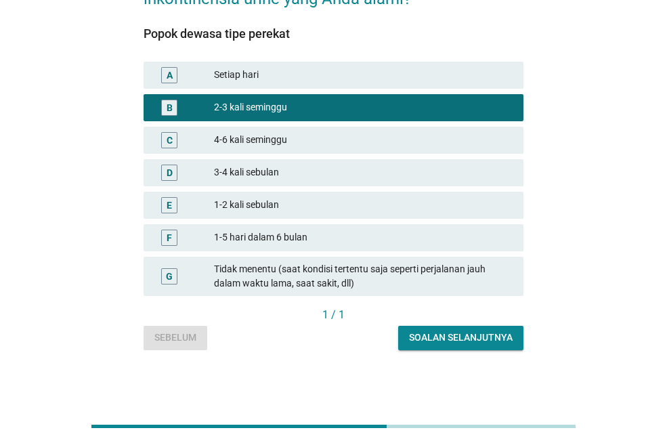
click at [440, 337] on div "Soalan selanjutnya" at bounding box center [461, 338] width 104 height 14
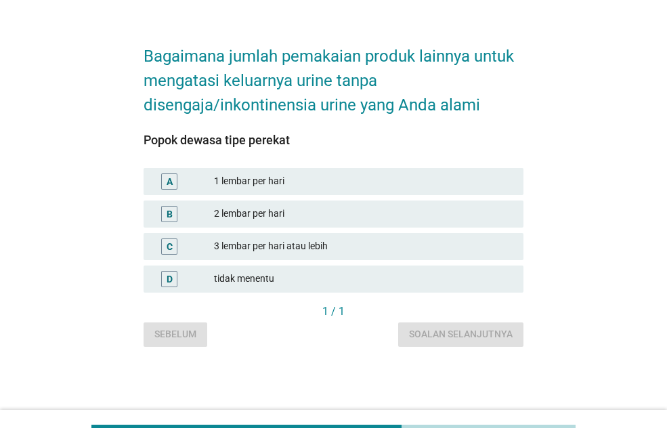
scroll to position [0, 0]
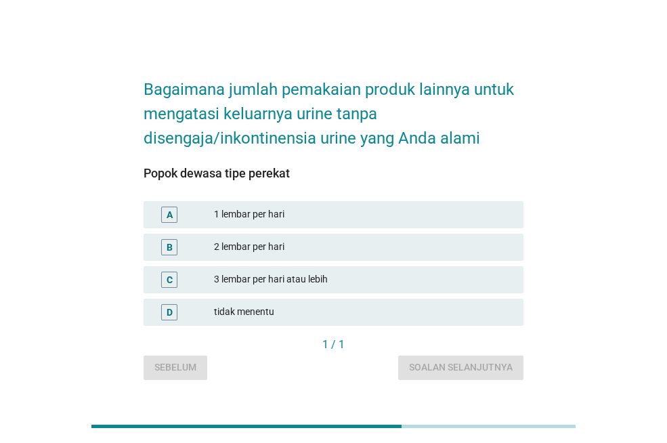
click at [248, 253] on div "2 lembar per hari" at bounding box center [363, 247] width 299 height 16
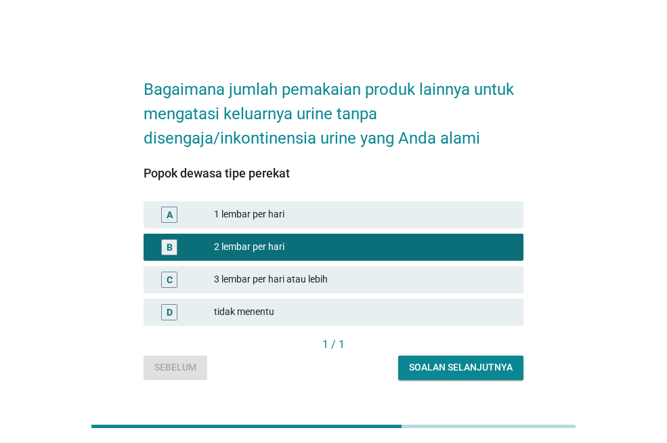
click at [437, 360] on div "Soalan selanjutnya" at bounding box center [461, 367] width 104 height 14
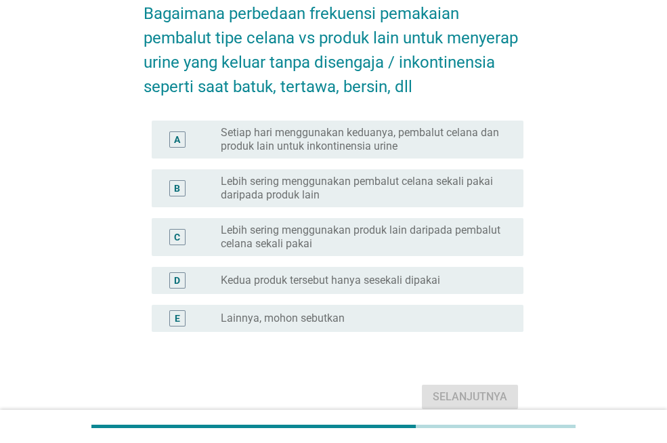
scroll to position [68, 0]
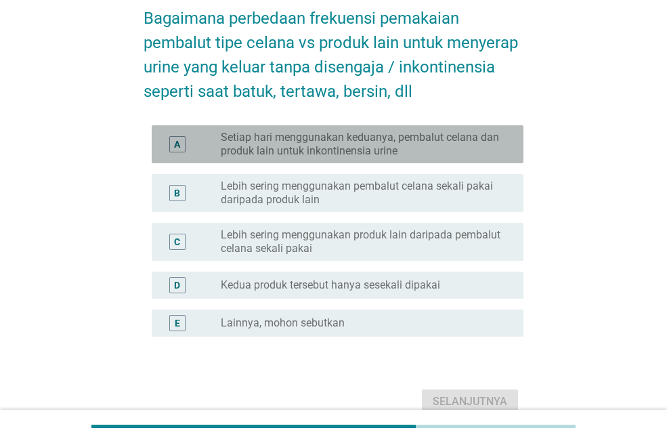
click at [293, 150] on label "Setiap hari menggunakan keduanya, pembalut celana dan produk lain untuk inkonti…" at bounding box center [361, 144] width 281 height 27
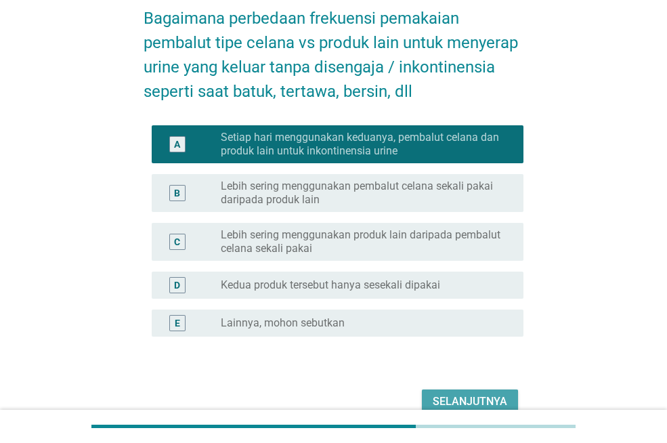
click at [470, 396] on div "Selanjutnya" at bounding box center [470, 402] width 75 height 16
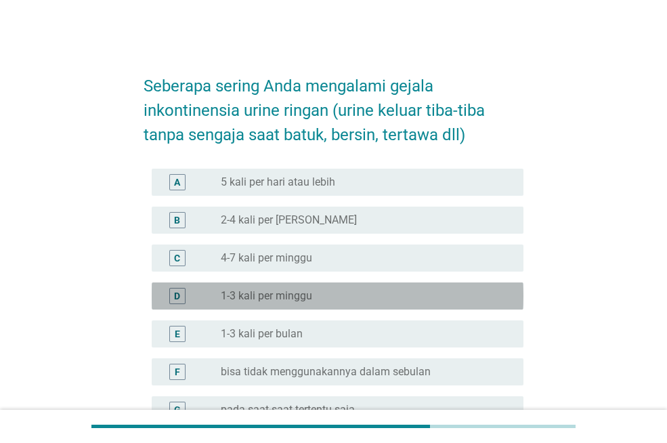
click at [293, 289] on label "1-3 kali per minggu" at bounding box center [266, 296] width 91 height 14
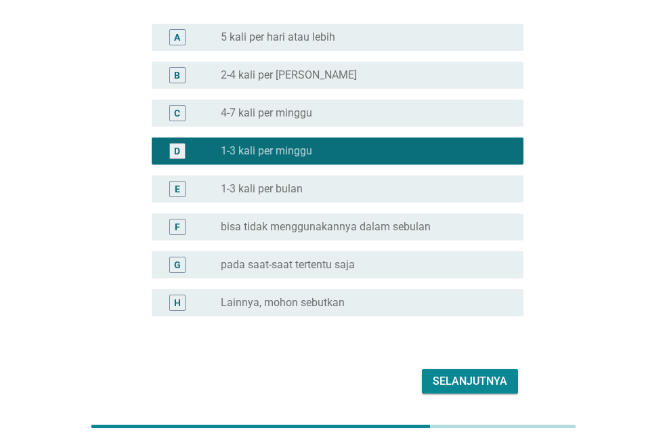
scroll to position [125, 0]
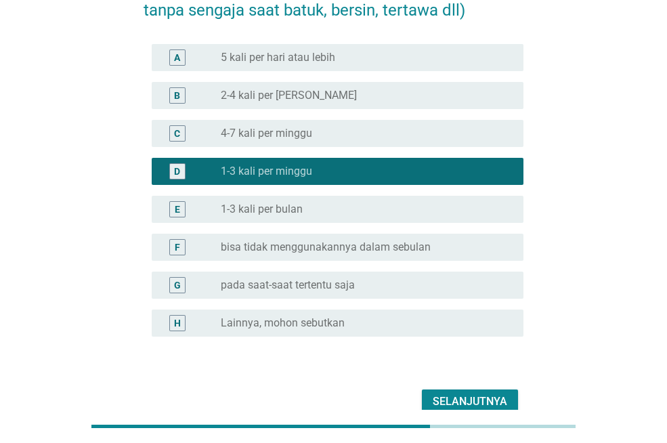
click at [439, 343] on div "A radio_button_unchecked 5 kali per hari atau lebih B radio_button_unchecked 2-…" at bounding box center [334, 199] width 380 height 320
click at [457, 397] on div "Selanjutnya" at bounding box center [470, 402] width 75 height 16
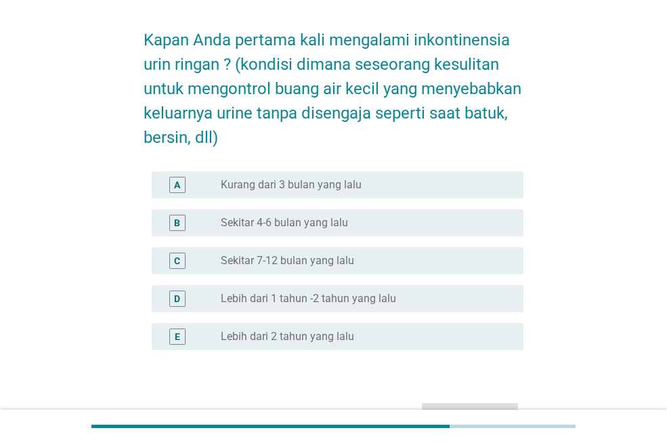
scroll to position [68, 0]
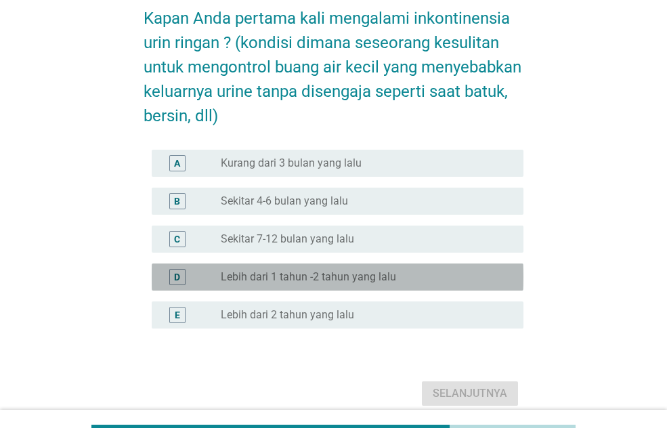
click at [364, 280] on label "Lebih dari 1 tahun -2 tahun yang lalu" at bounding box center [308, 277] width 175 height 14
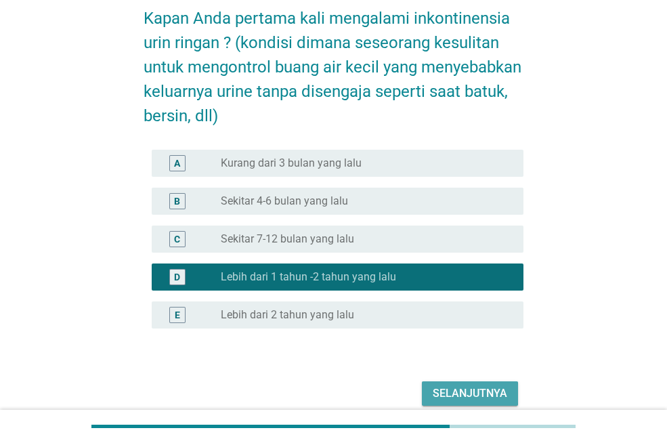
click at [484, 393] on div "Selanjutnya" at bounding box center [470, 394] width 75 height 16
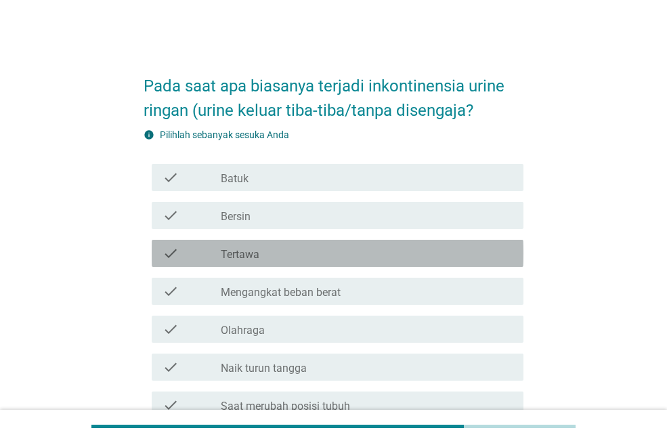
click at [220, 262] on div "check check_box_outline_blank Tertawa" at bounding box center [338, 253] width 372 height 27
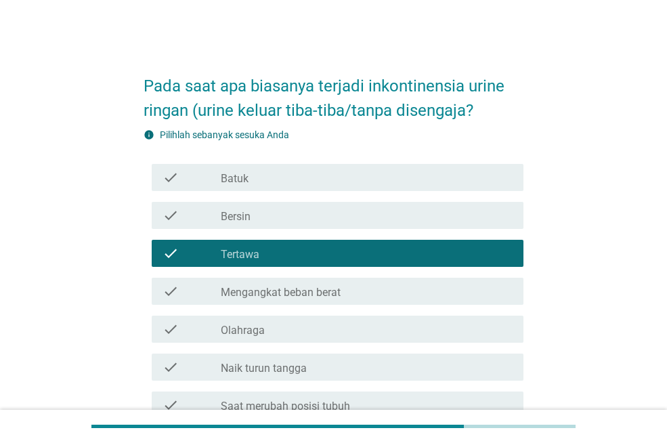
click at [238, 216] on label "Bersin" at bounding box center [236, 217] width 30 height 14
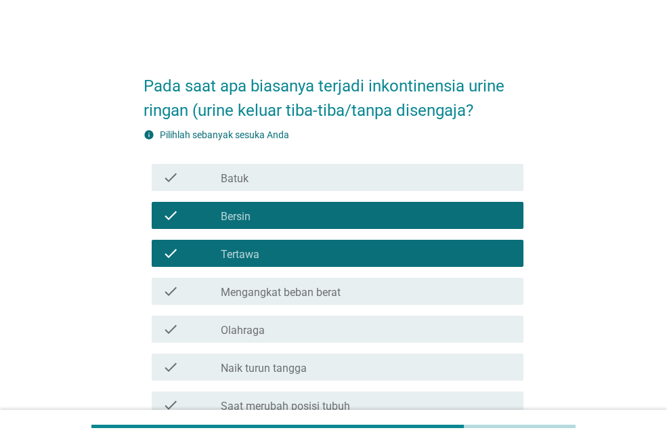
click at [251, 165] on div "check check_box_outline_blank Batuk" at bounding box center [338, 177] width 372 height 27
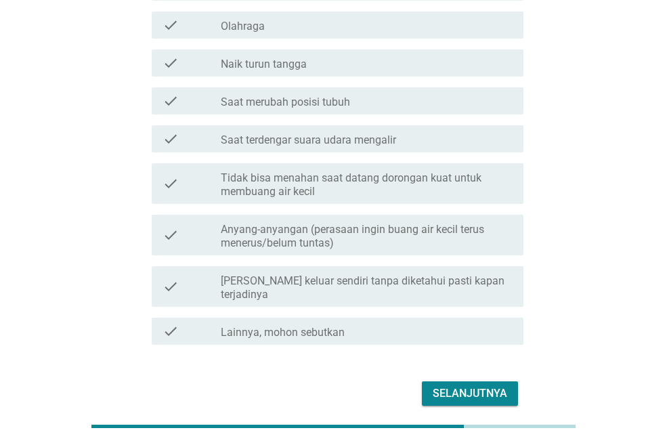
scroll to position [271, 0]
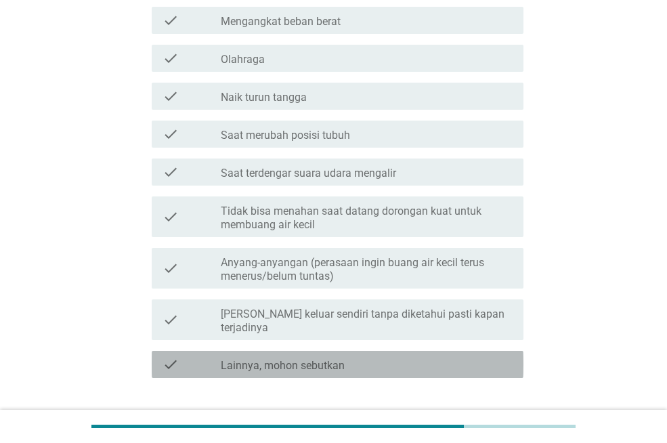
click at [477, 356] on div "check_box_outline_blank Lainnya, mohon sebutkan" at bounding box center [367, 364] width 292 height 16
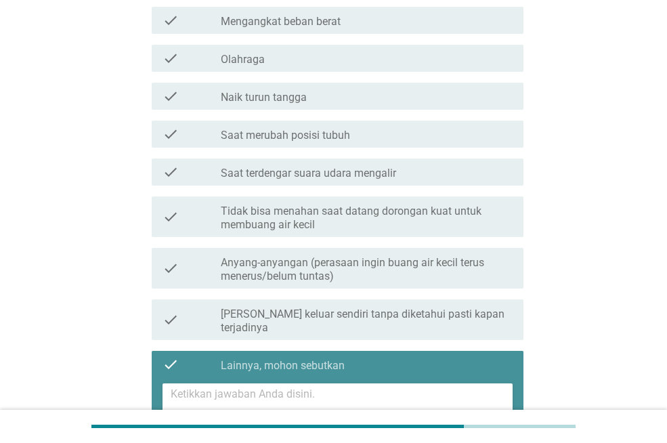
click at [477, 356] on div "check_box_outline_blank Lainnya, mohon sebutkan" at bounding box center [367, 364] width 292 height 16
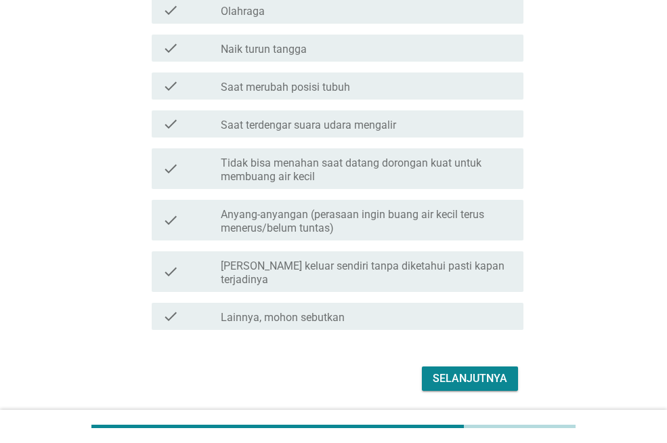
scroll to position [339, 0]
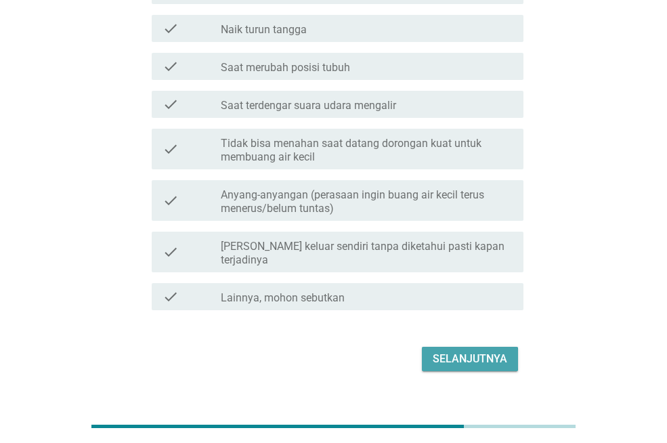
click at [463, 351] on div "Selanjutnya" at bounding box center [470, 359] width 75 height 16
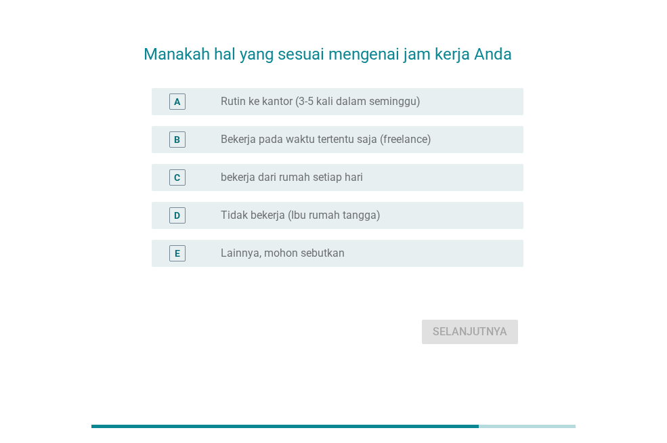
scroll to position [0, 0]
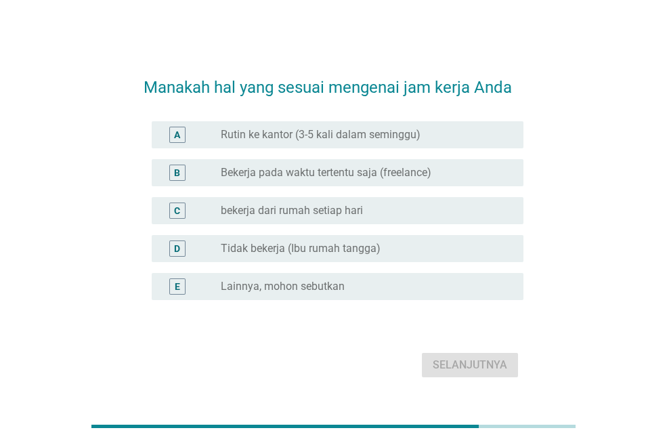
click at [249, 136] on label "Rutin ke kantor (3-5 kali dalam seminggu)" at bounding box center [321, 135] width 200 height 14
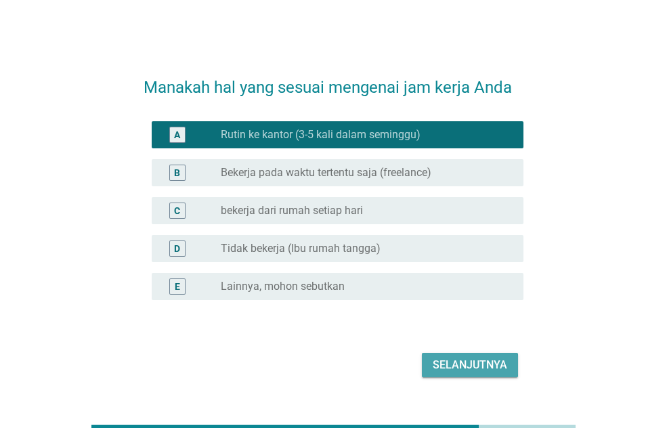
click at [476, 362] on div "Selanjutnya" at bounding box center [470, 365] width 75 height 16
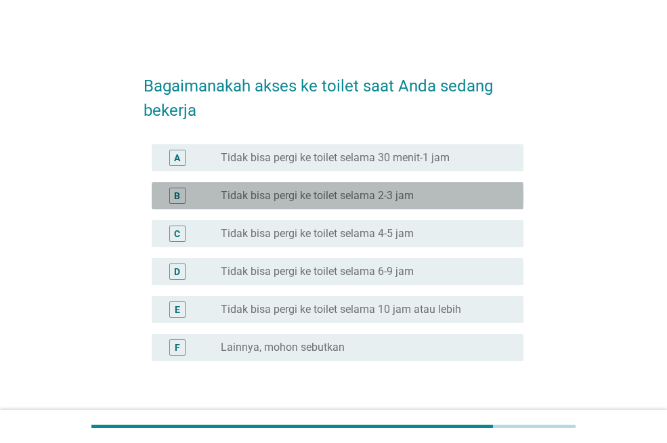
click at [313, 191] on label "Tidak bisa pergi ke toilet selama 2-3 jam" at bounding box center [317, 196] width 193 height 14
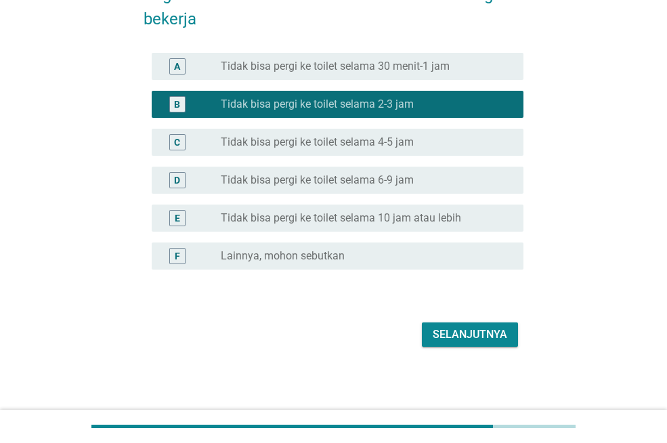
scroll to position [92, 0]
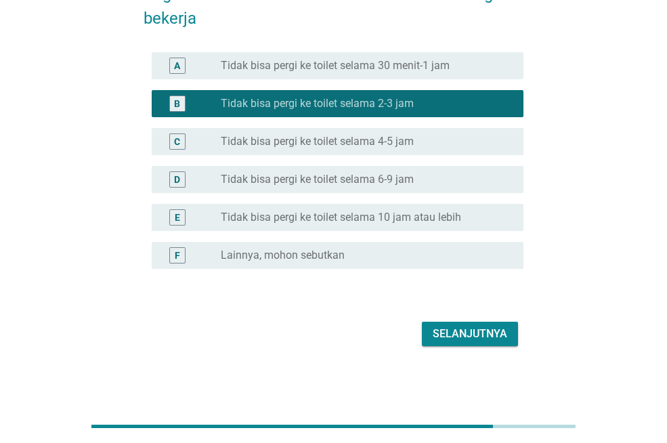
click at [476, 336] on div "Selanjutnya" at bounding box center [470, 334] width 75 height 16
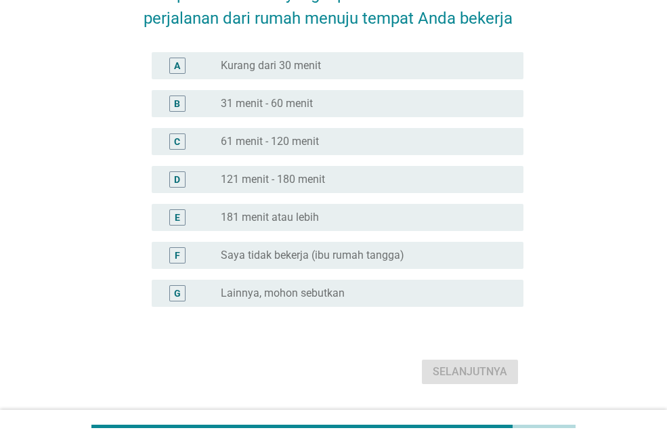
scroll to position [0, 0]
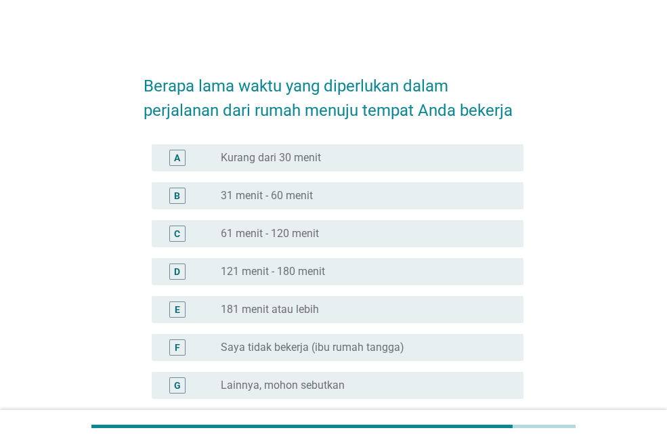
click at [291, 232] on label "61 menit - 120 menit" at bounding box center [270, 234] width 98 height 14
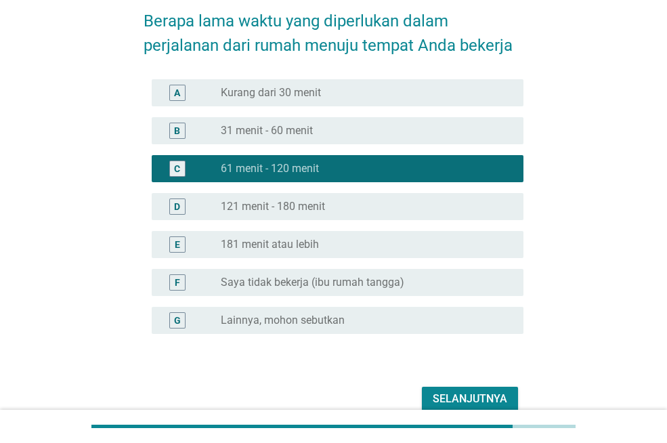
scroll to position [130, 0]
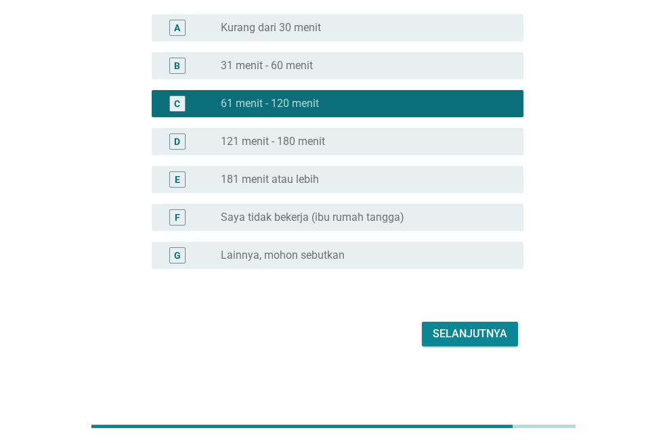
click at [433, 322] on button "Selanjutnya" at bounding box center [470, 334] width 96 height 24
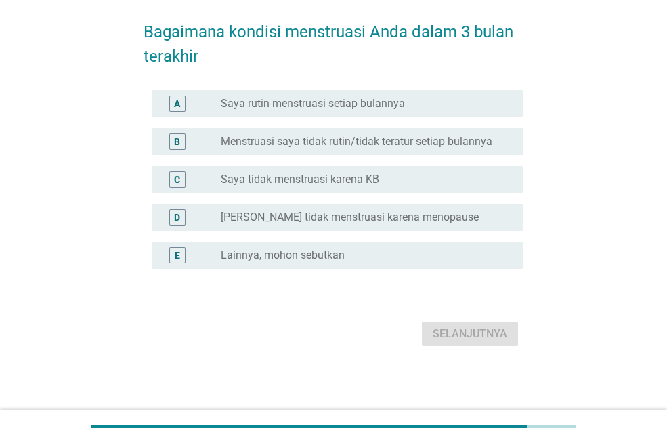
scroll to position [0, 0]
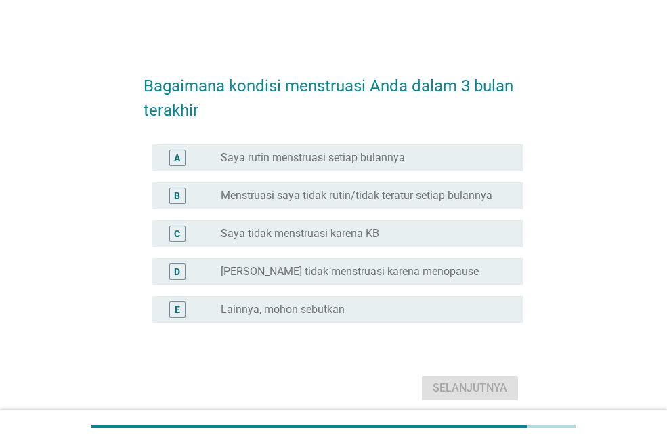
click at [292, 159] on label "Saya rutin menstruasi setiap bulannya" at bounding box center [313, 158] width 184 height 14
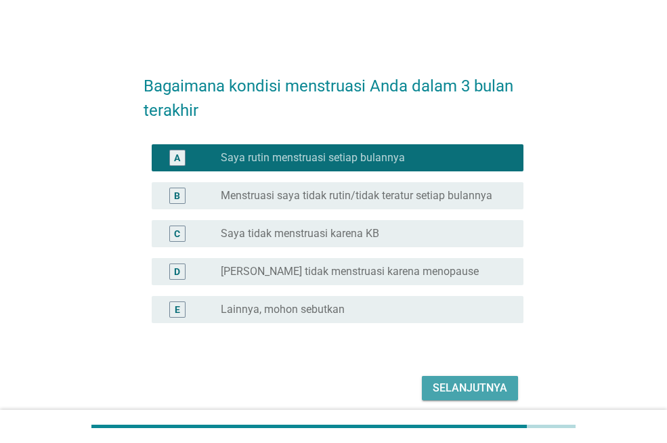
click at [444, 380] on div "Selanjutnya" at bounding box center [470, 388] width 75 height 16
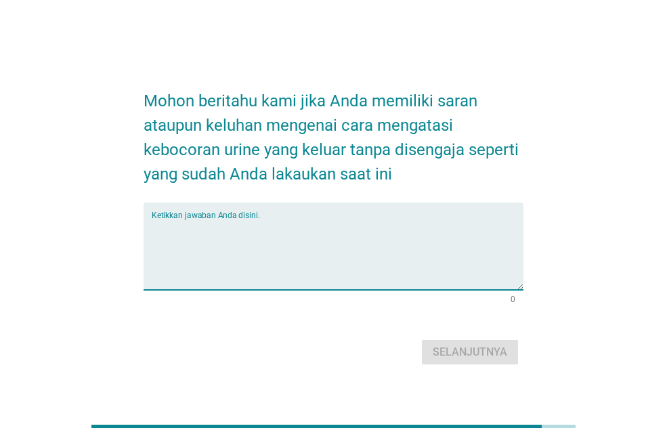
click at [216, 252] on textarea "Ketikkan jawaban Anda disini." at bounding box center [338, 254] width 372 height 71
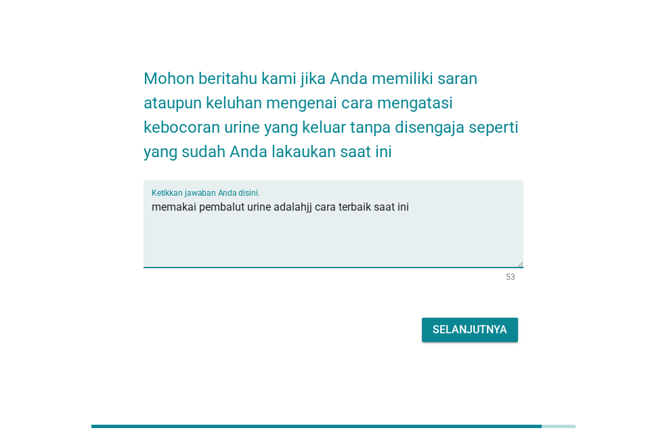
scroll to position [33, 0]
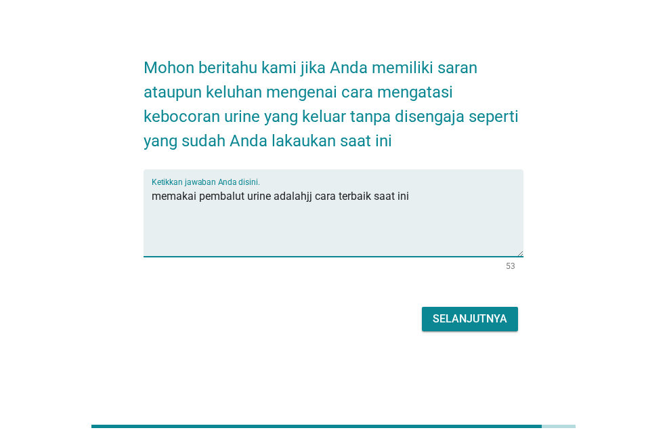
type textarea "memakai pembalut urine adalahjj cara terbaik saat ini"
click at [459, 309] on button "Selanjutnya" at bounding box center [470, 319] width 96 height 24
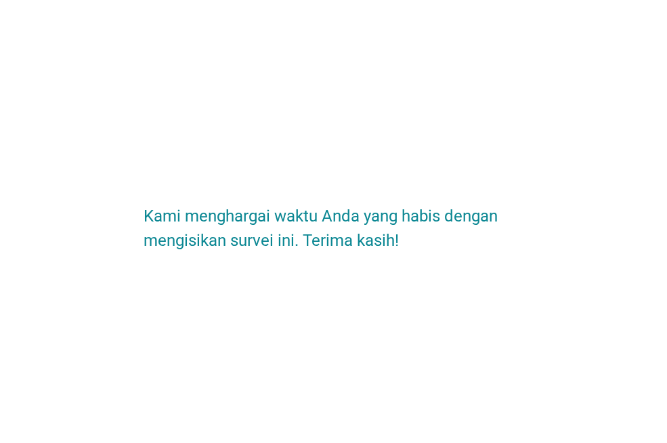
scroll to position [0, 0]
